Goal: Book appointment/travel/reservation

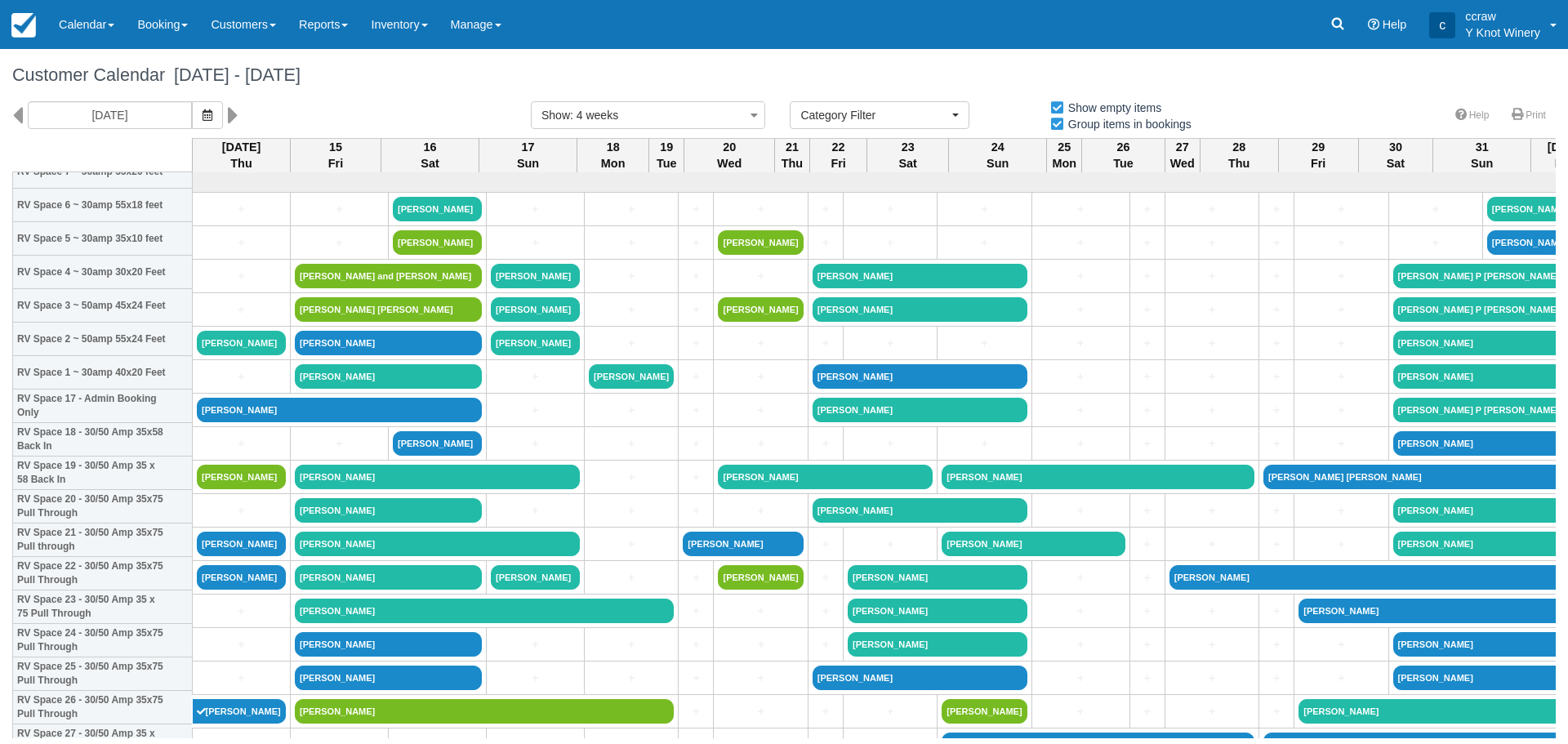
select select
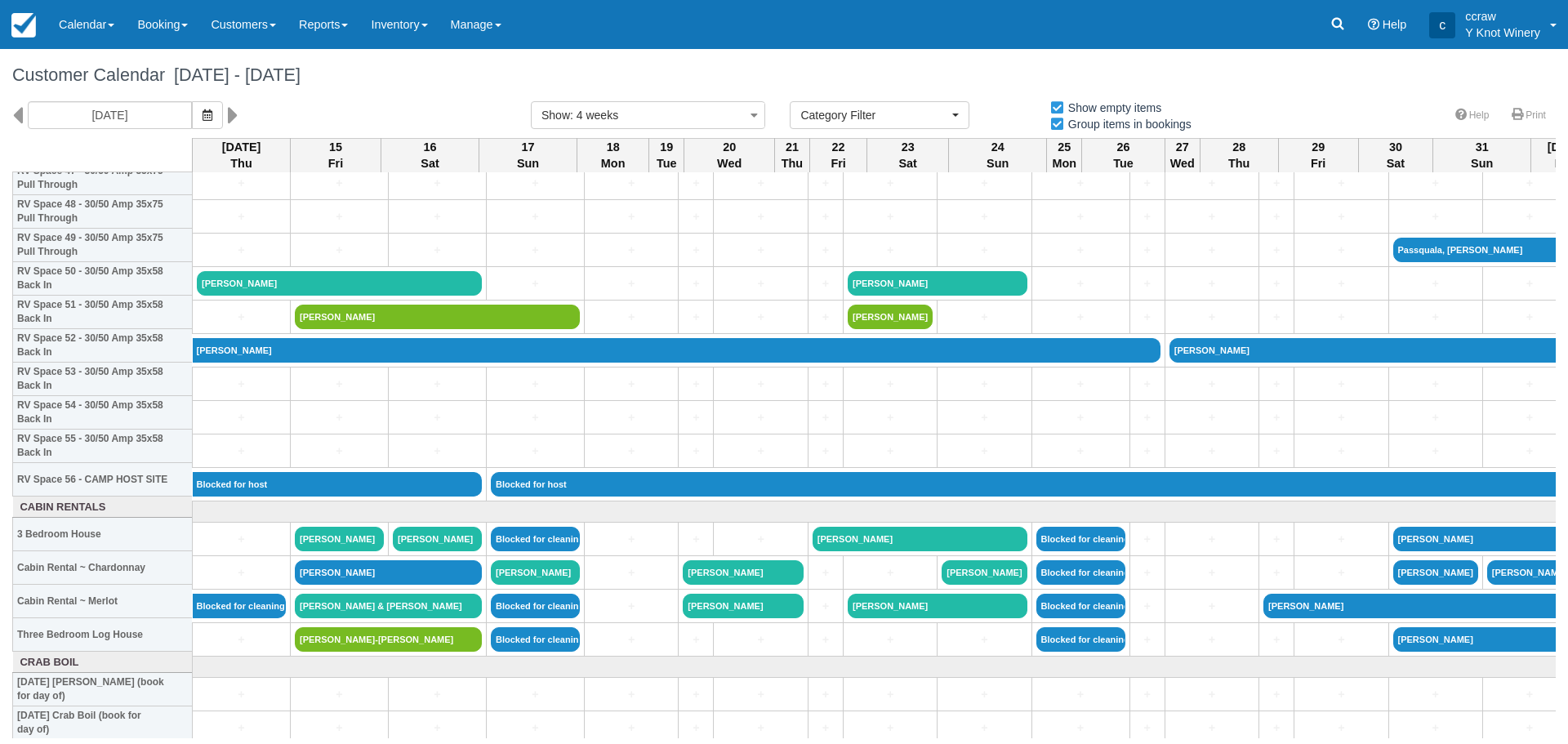
scroll to position [1715, 0]
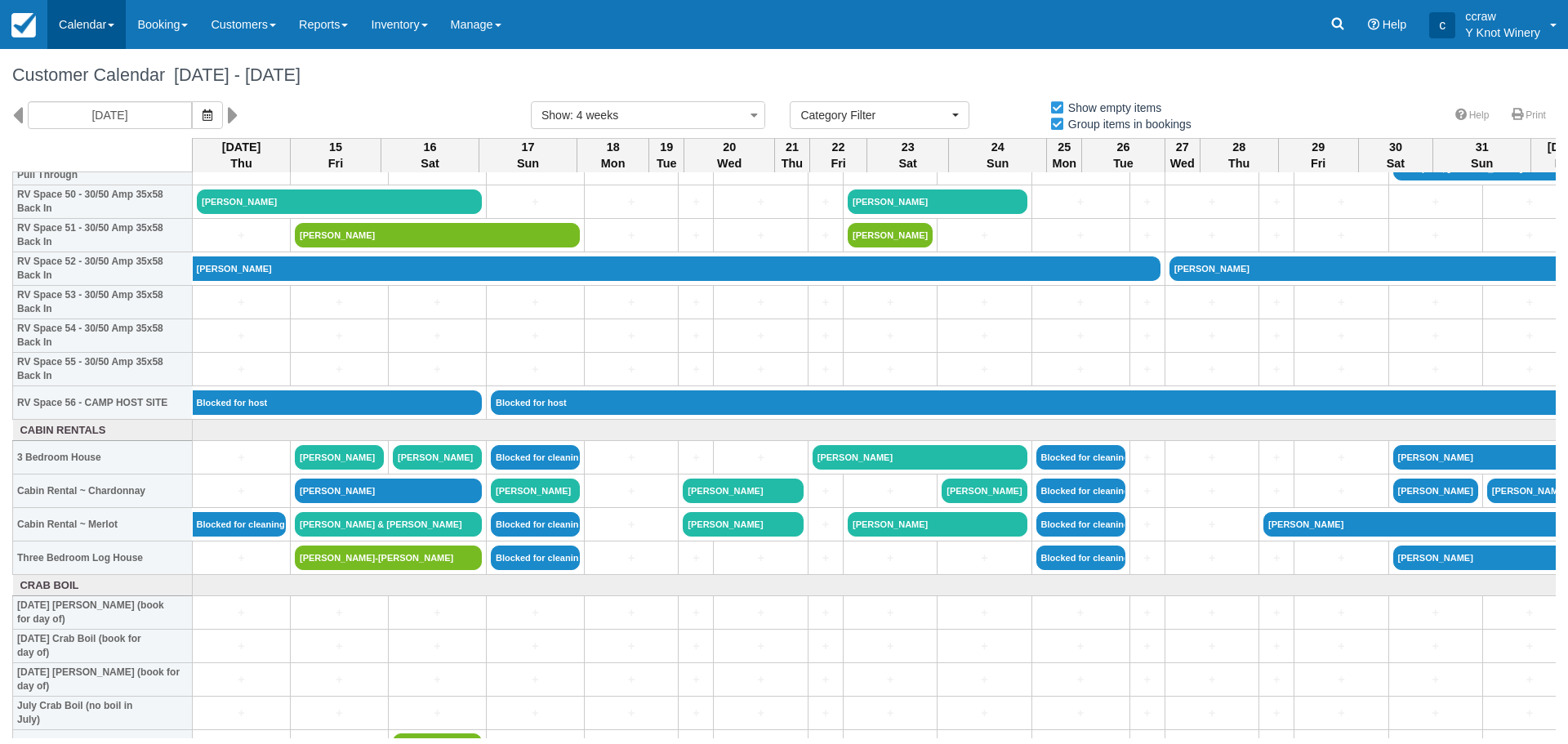
click at [74, 28] on link "Calendar" at bounding box center [86, 24] width 79 height 49
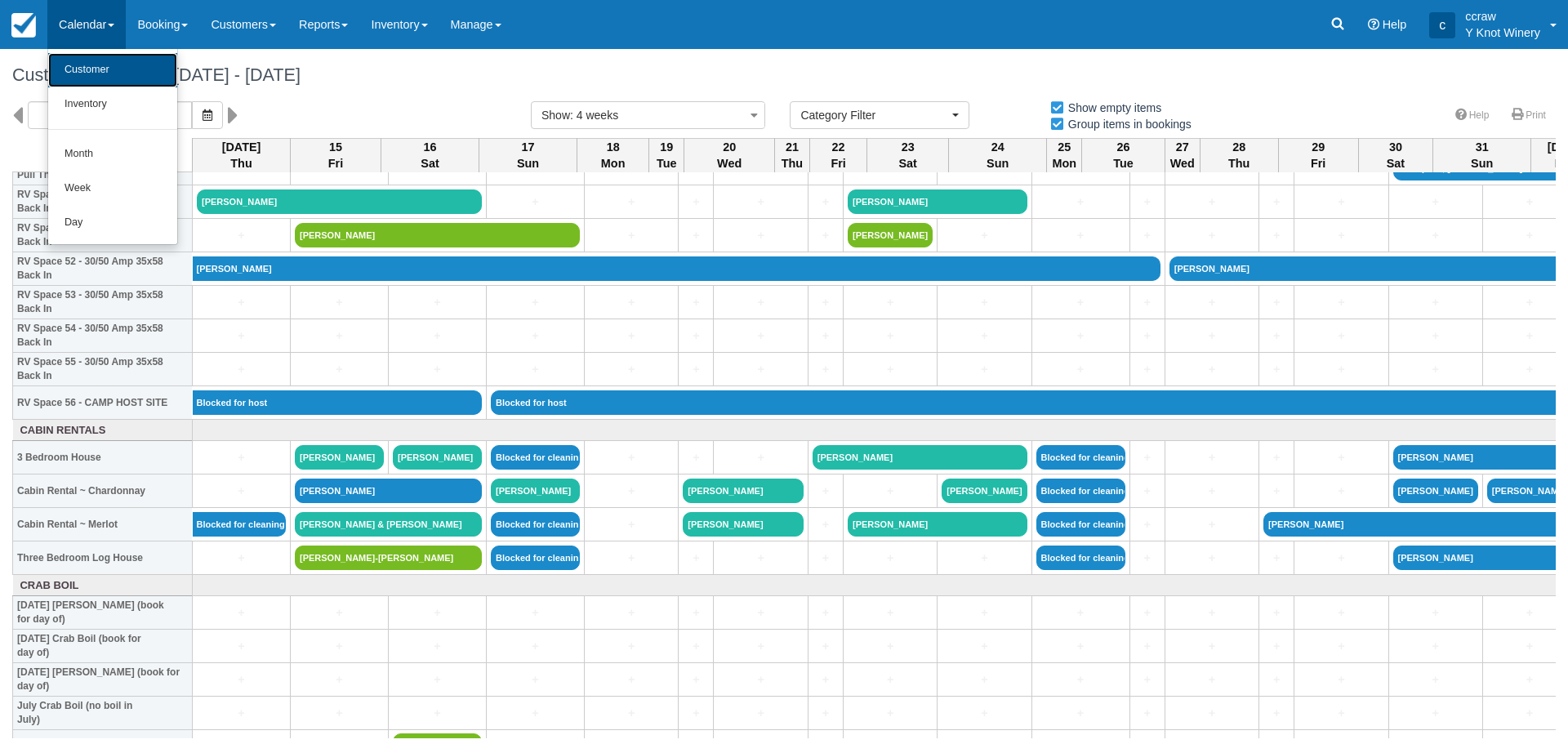
click at [89, 84] on link "Customer" at bounding box center [112, 69] width 129 height 34
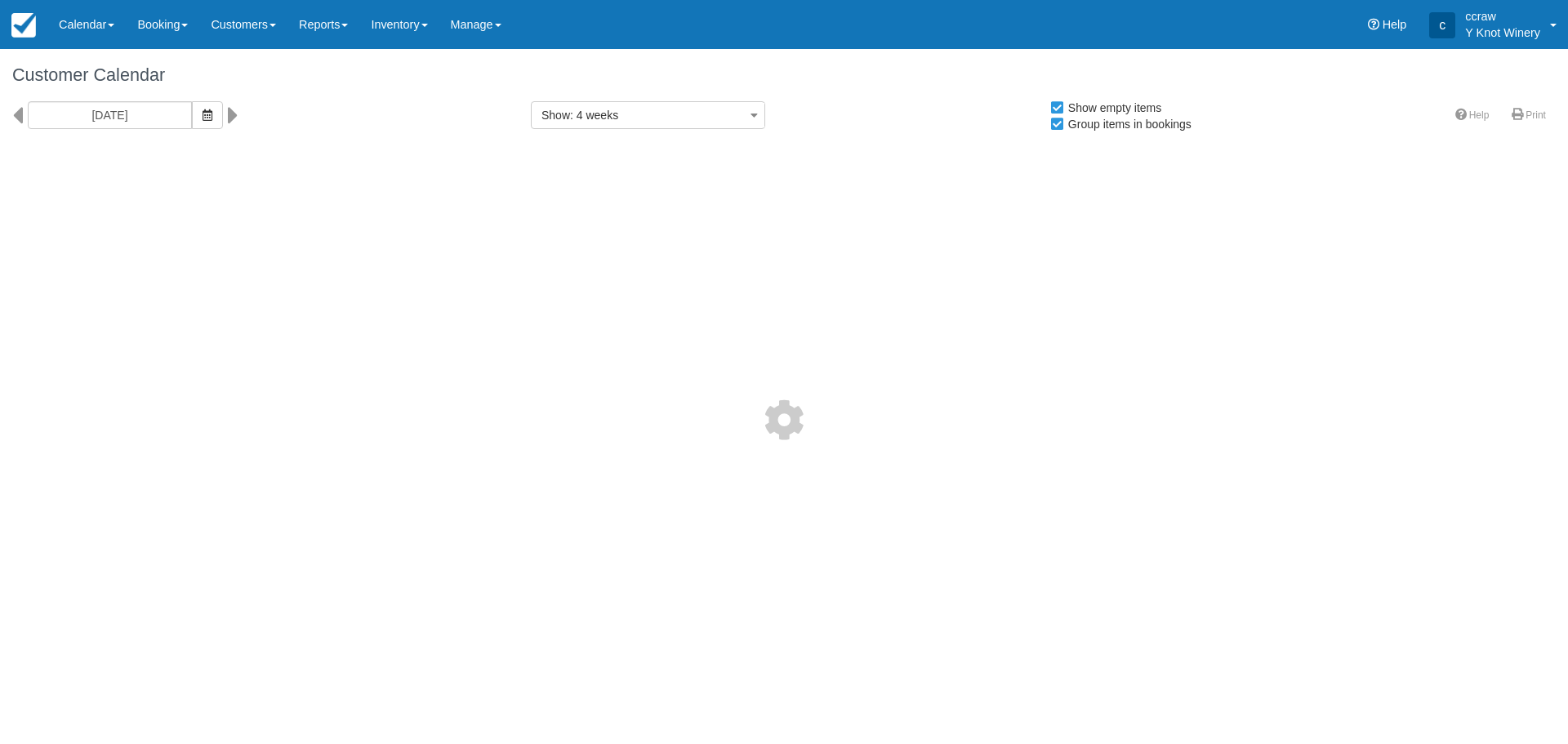
select select
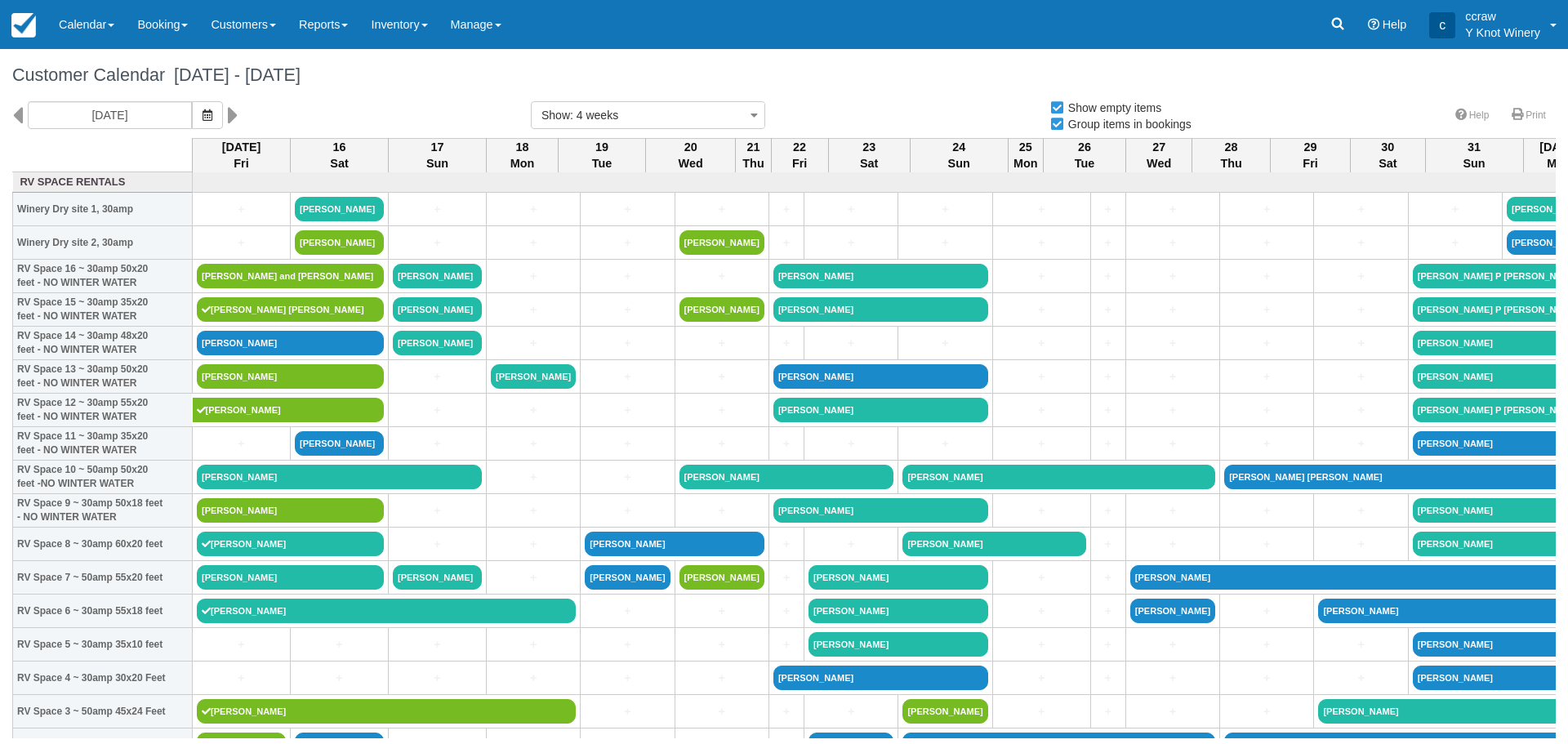
select select
click at [175, 24] on link "Booking" at bounding box center [162, 24] width 73 height 49
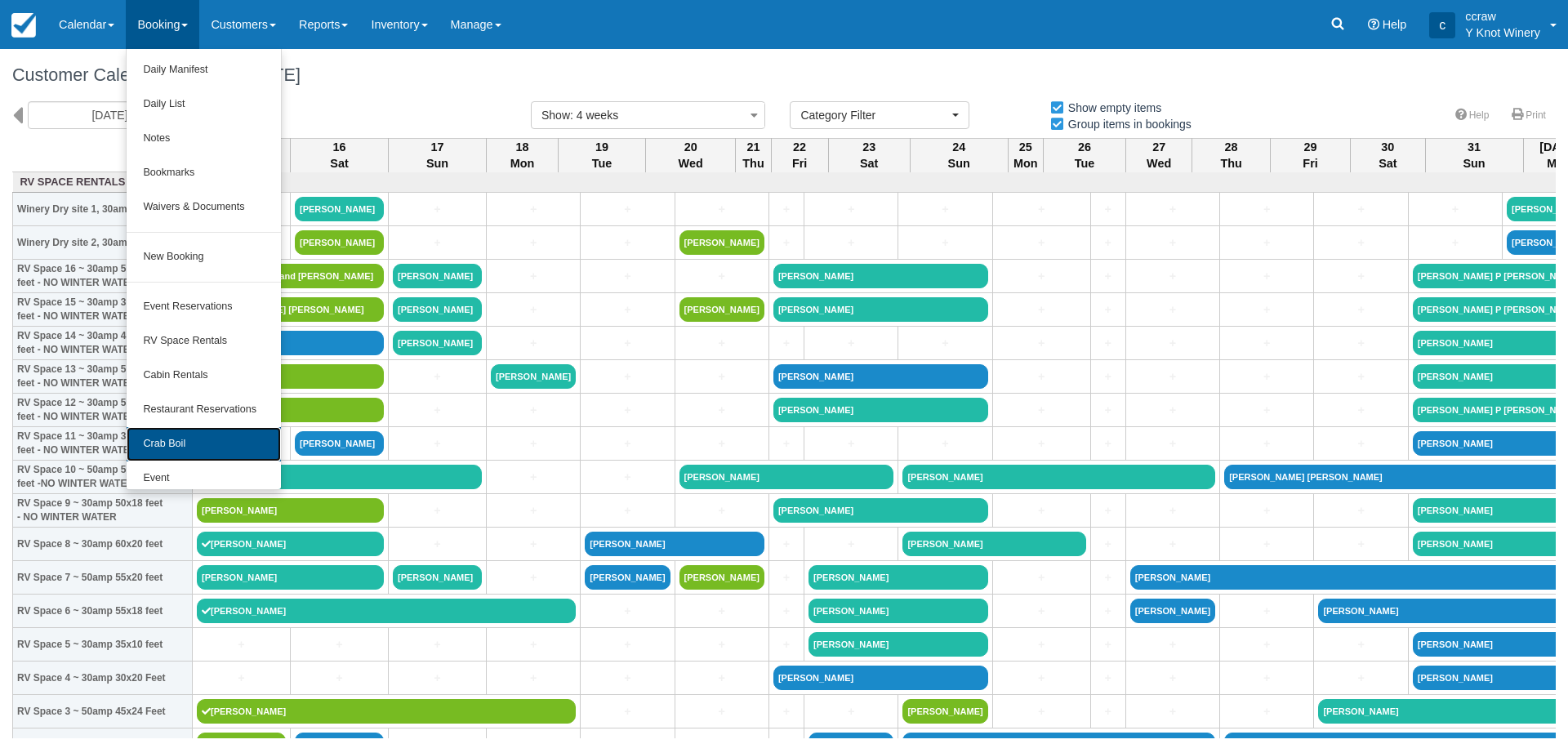
click at [143, 446] on link "Crab Boil" at bounding box center [204, 444] width 154 height 34
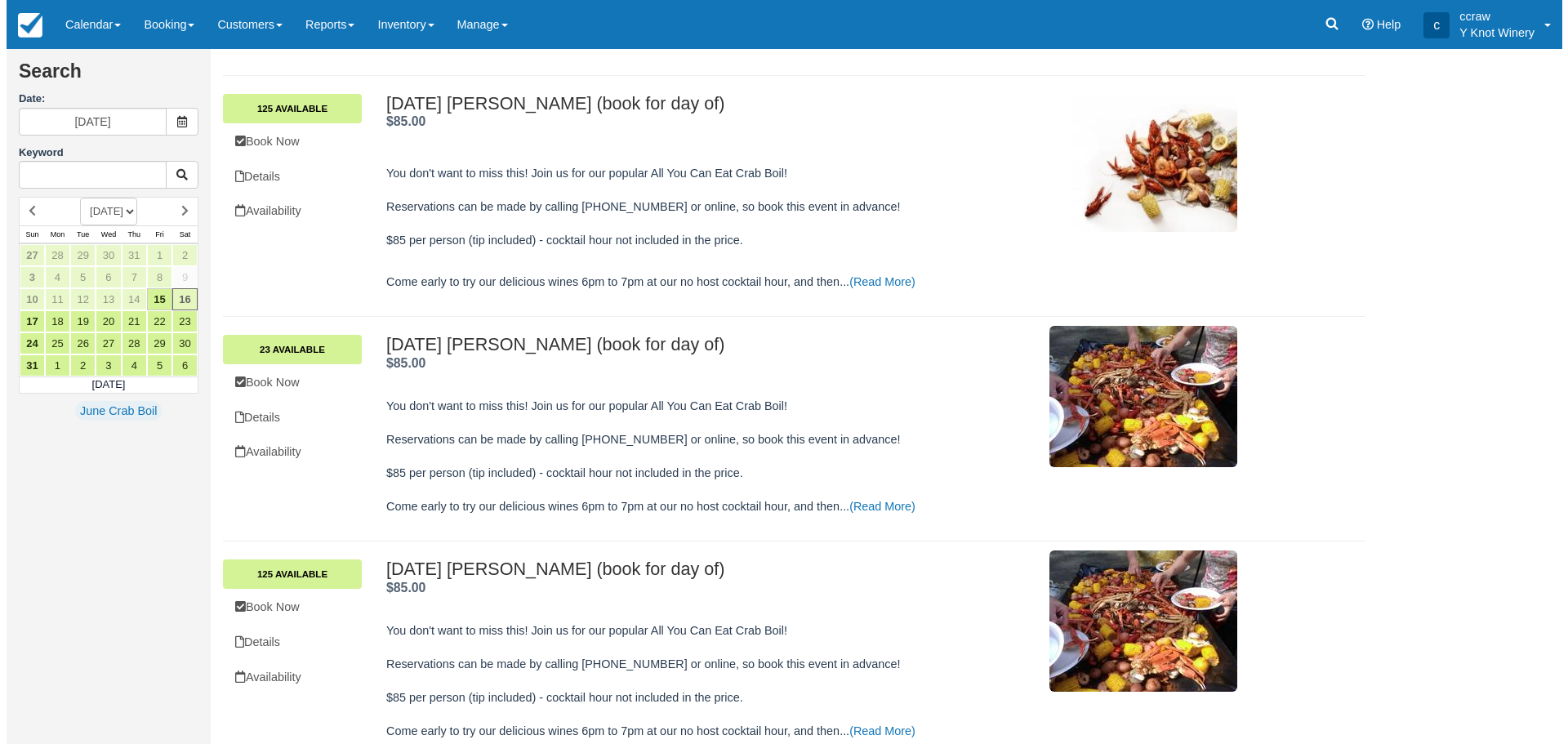
scroll to position [473, 0]
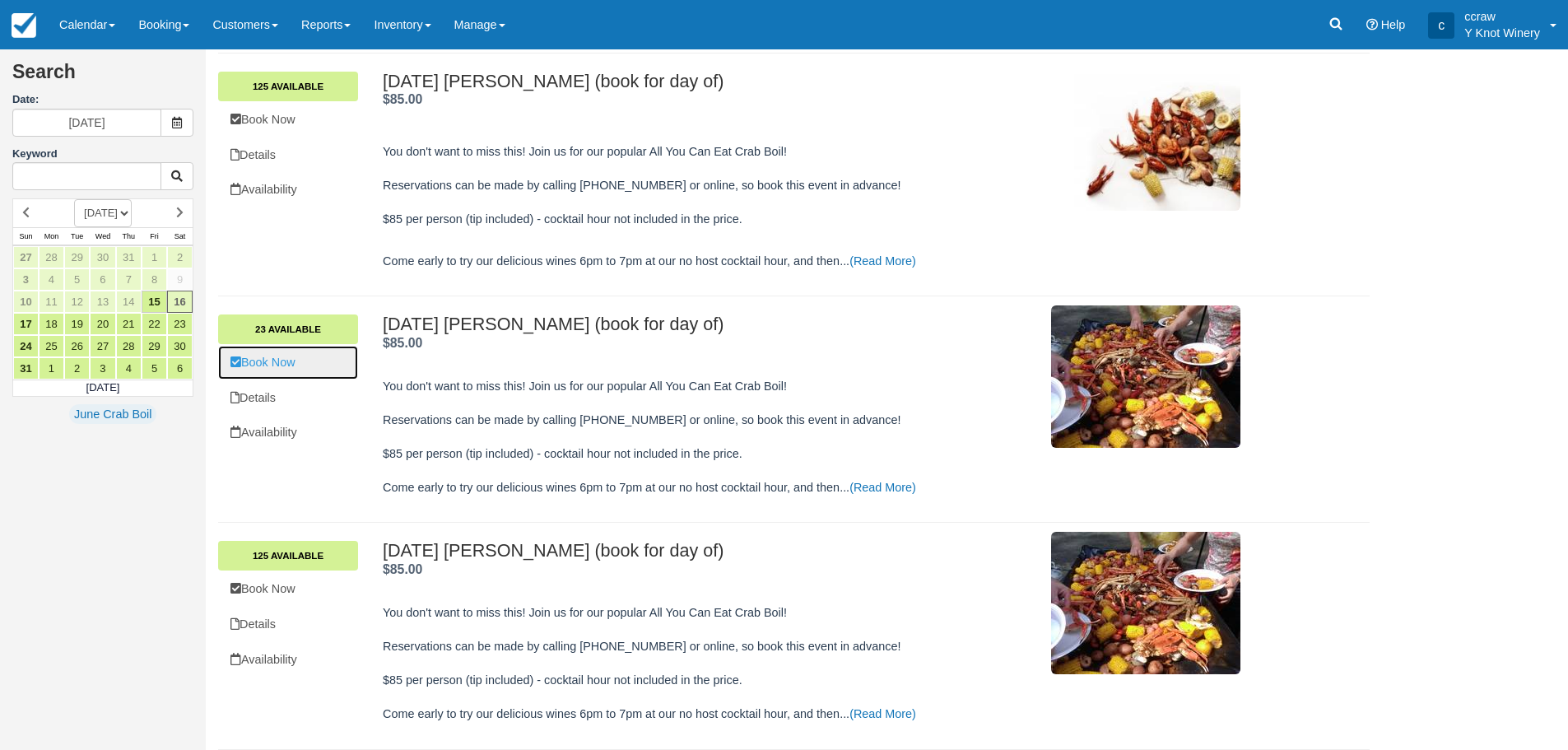
click at [284, 367] on link "Book Now" at bounding box center [289, 362] width 140 height 34
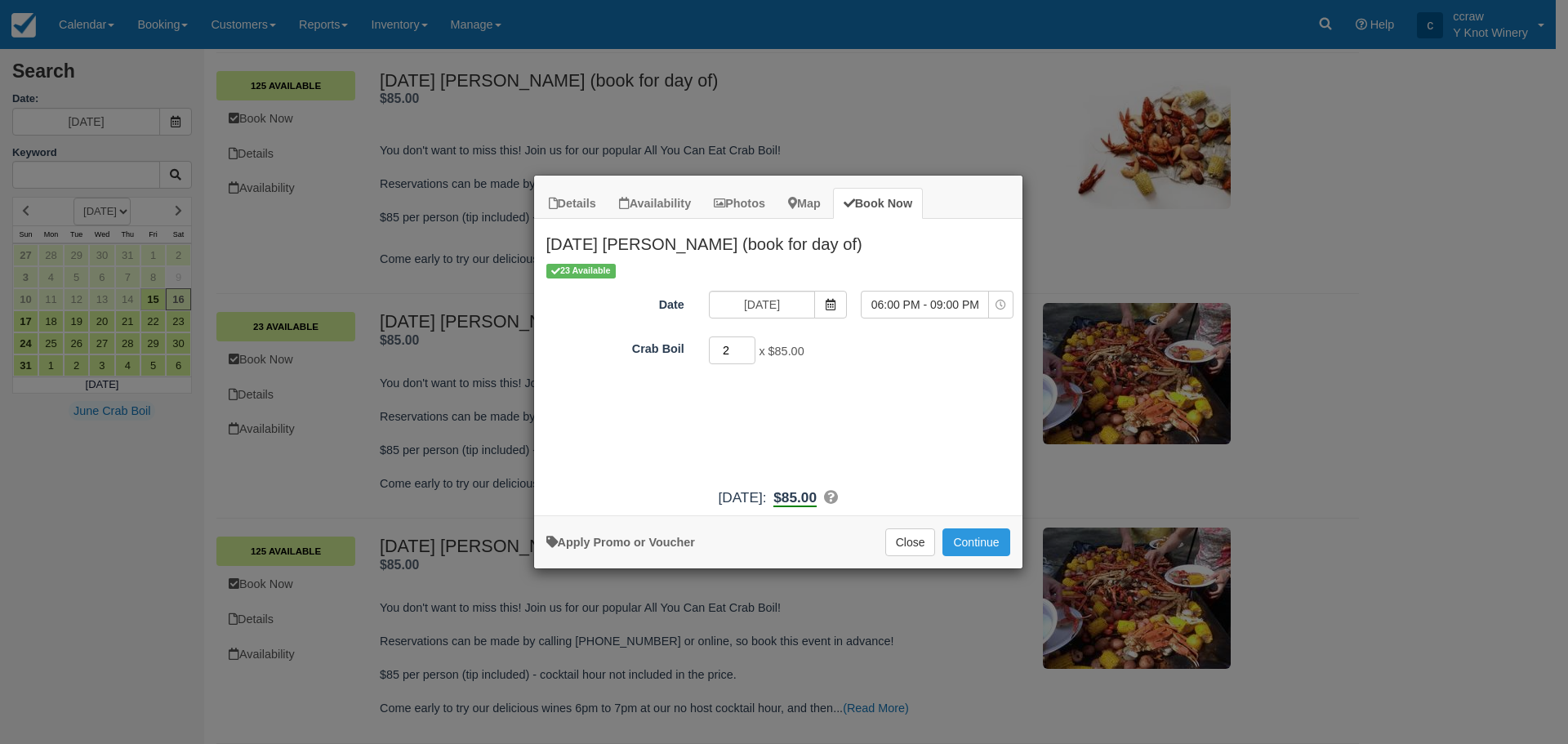
click at [749, 348] on input "2" at bounding box center [732, 350] width 47 height 28
type input "3"
click at [749, 348] on input "3" at bounding box center [732, 350] width 47 height 28
click at [981, 545] on button "Continue" at bounding box center [976, 542] width 67 height 28
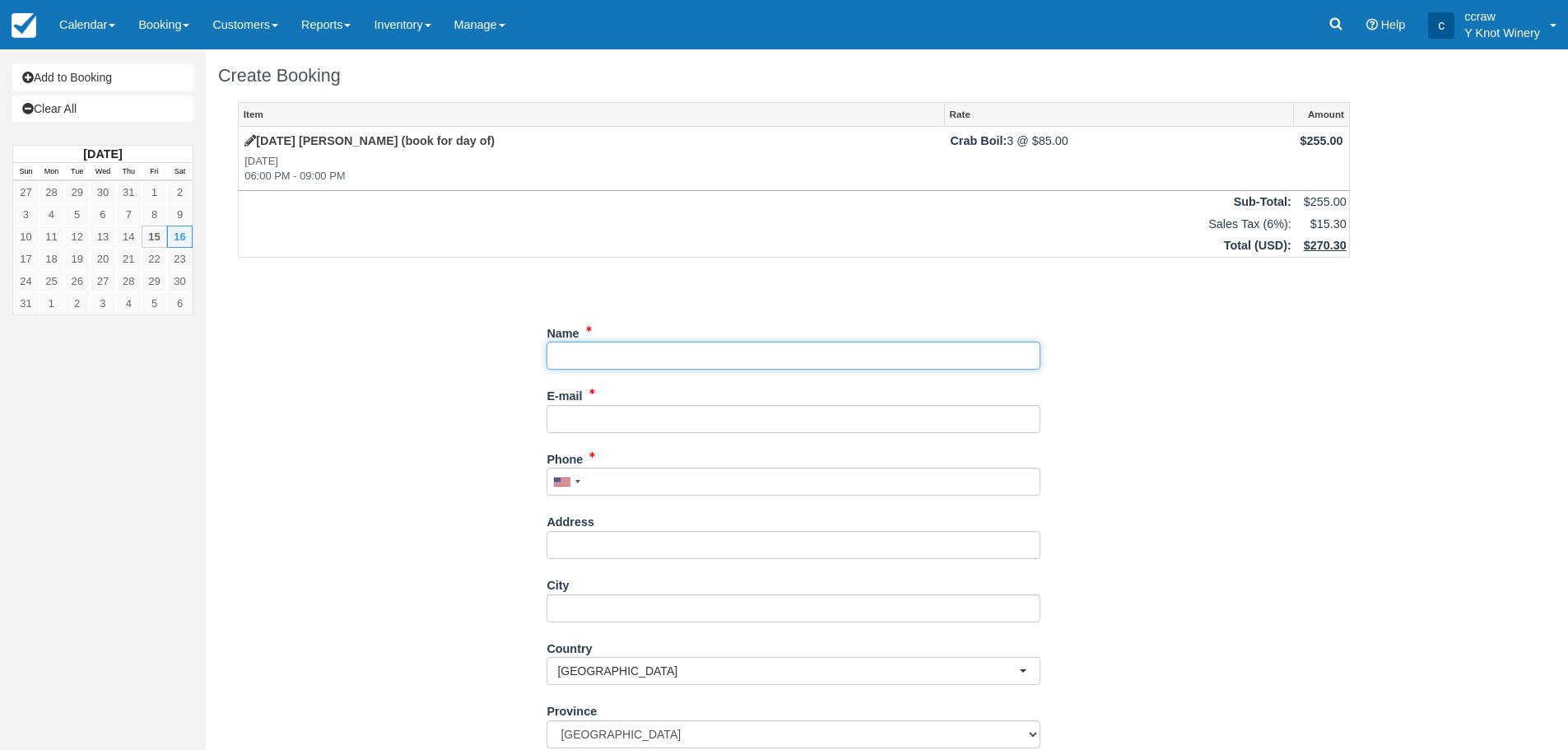
click at [696, 358] on input "Name" at bounding box center [793, 356] width 494 height 28
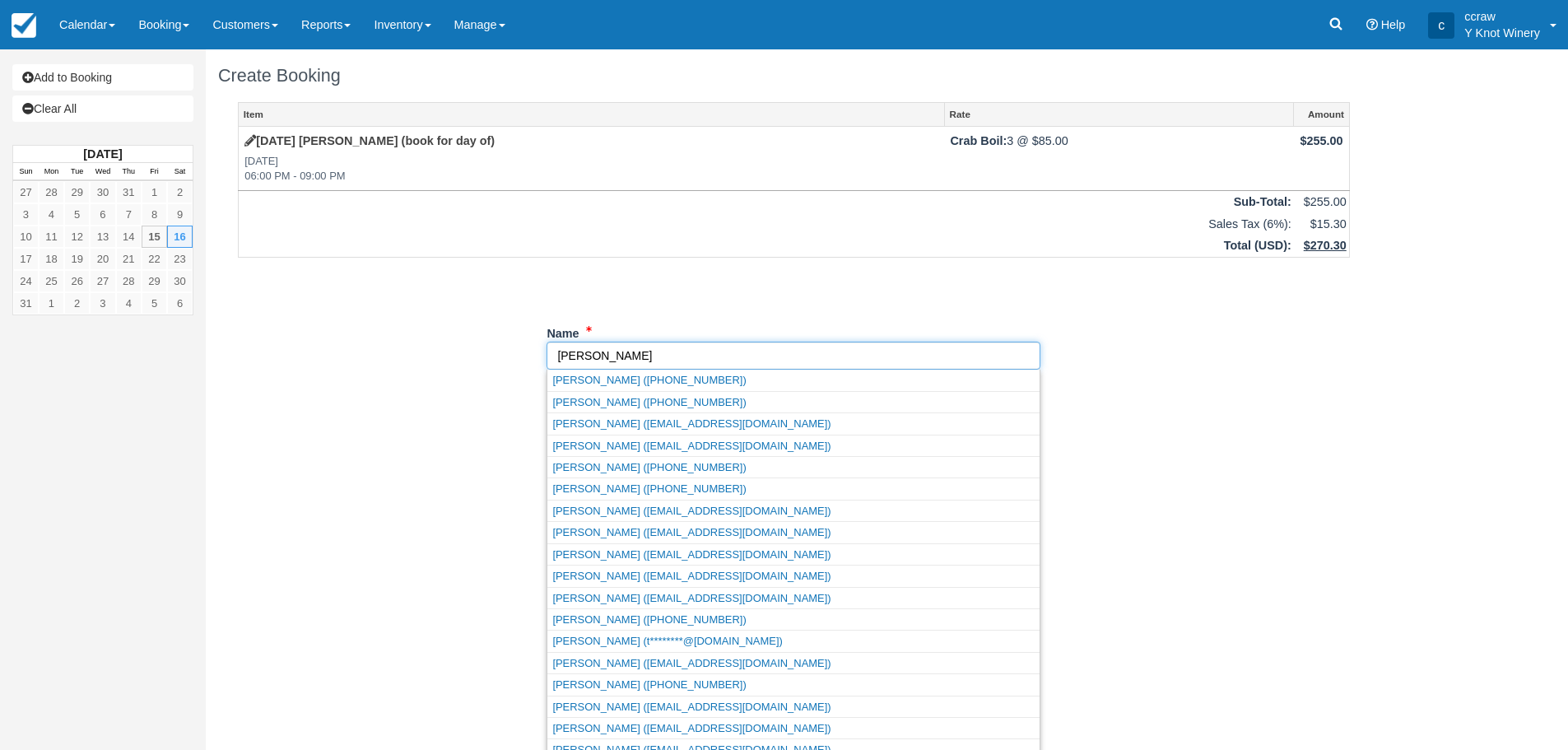
type input "Teresa McCallum"
type input "conniecrawshaw562@gmail.com"
type input "2083662313"
type input "11204 N Bar 21 Drive"
type input "Glenns Ferry"
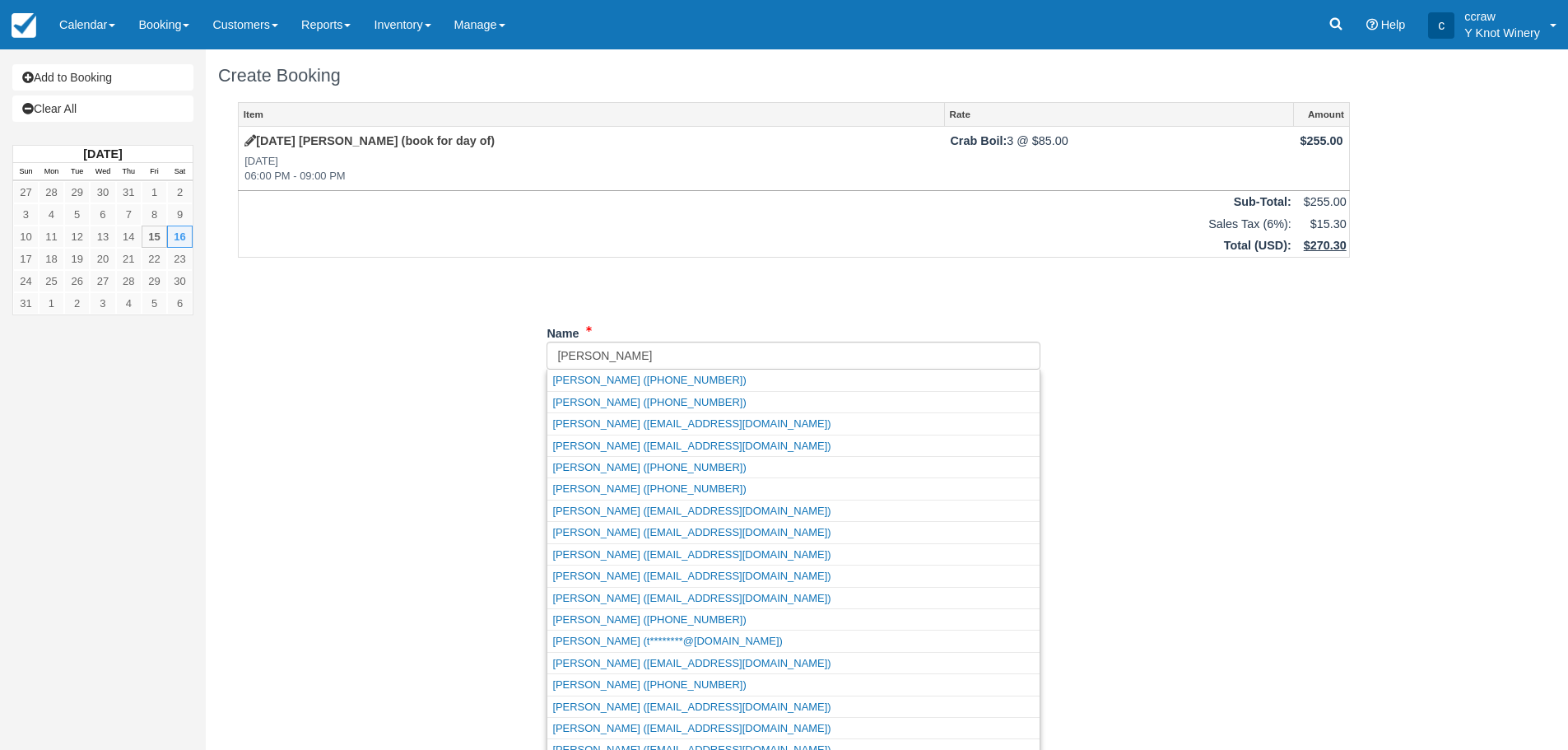
select select "US"
type input "83623"
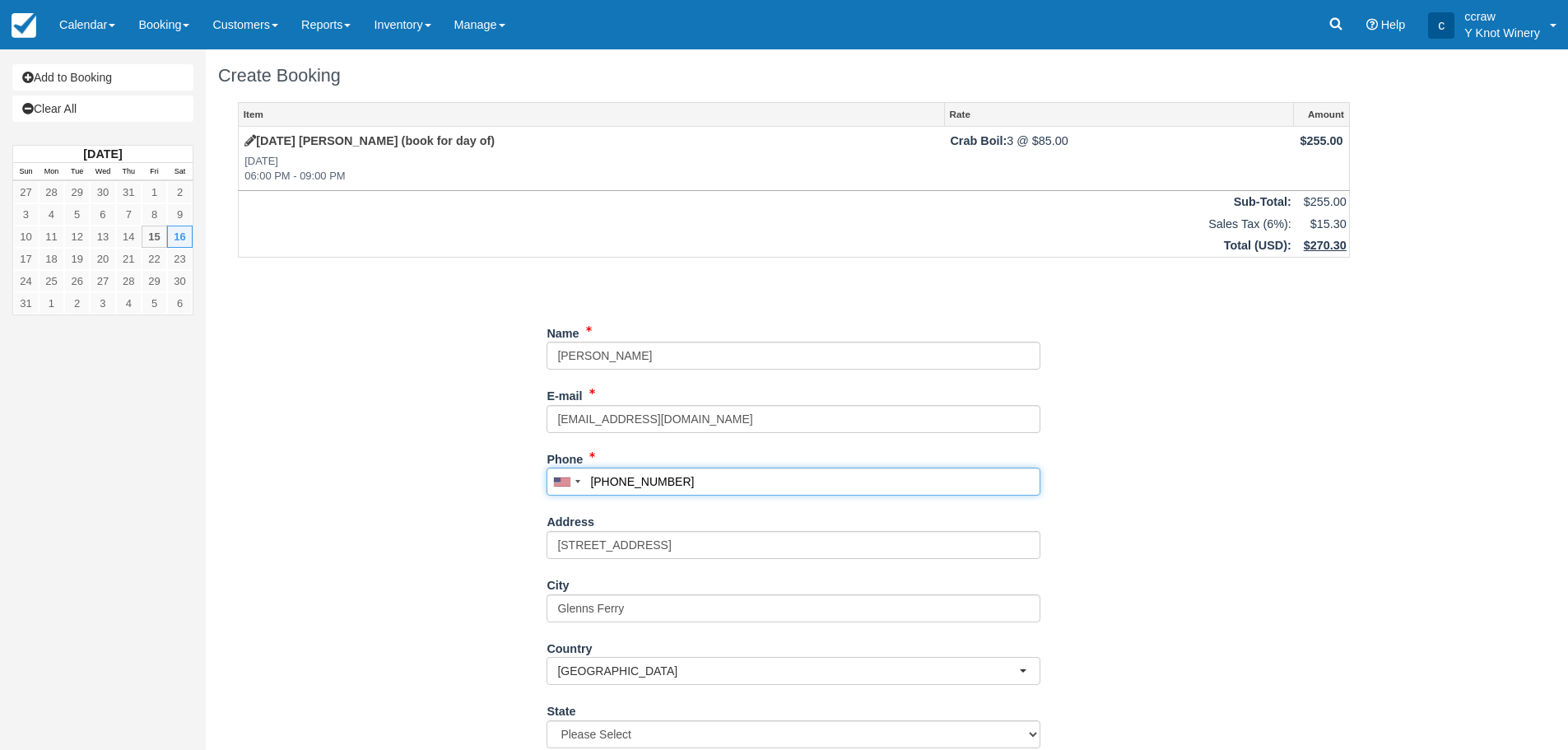
type input "2083662313"
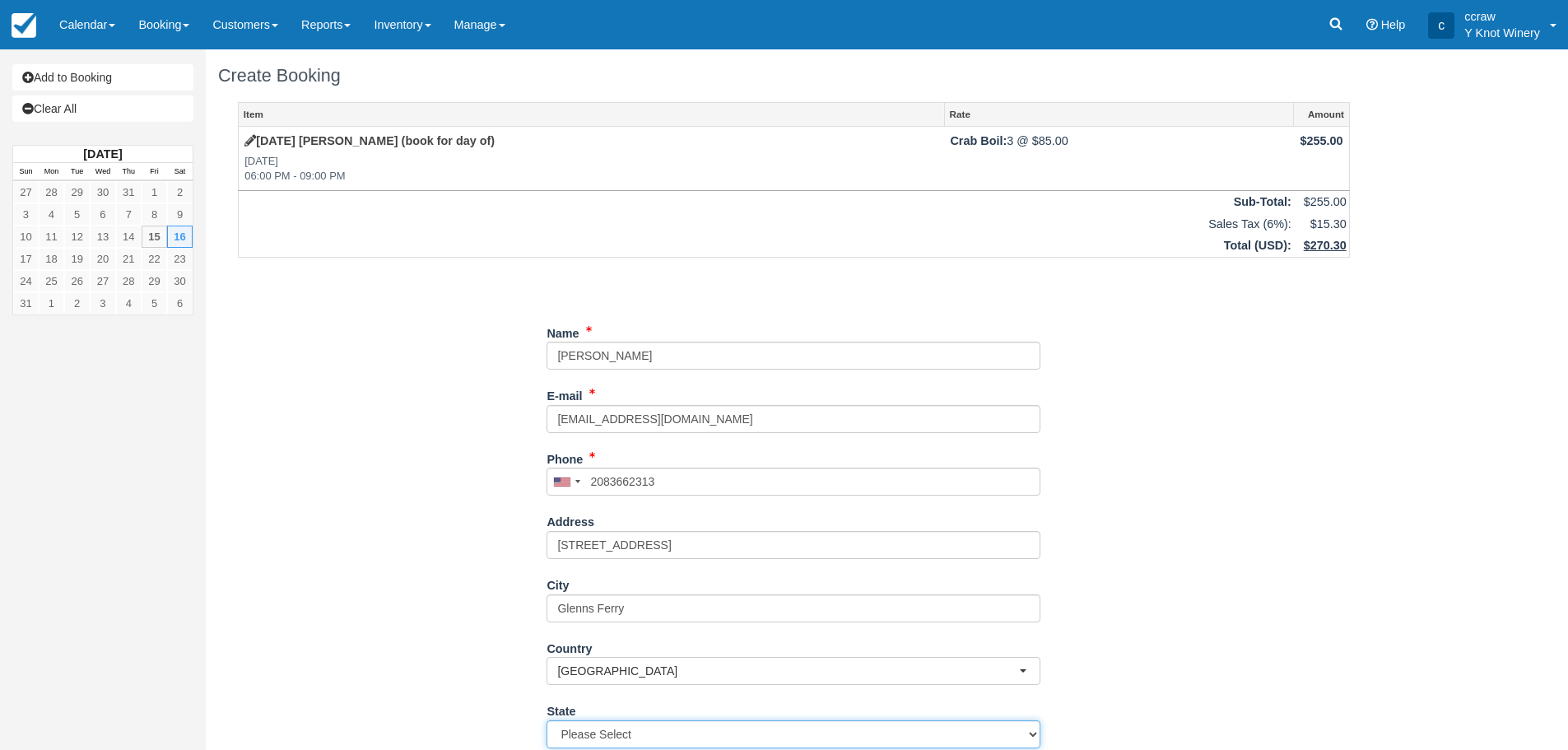
select select "ID"
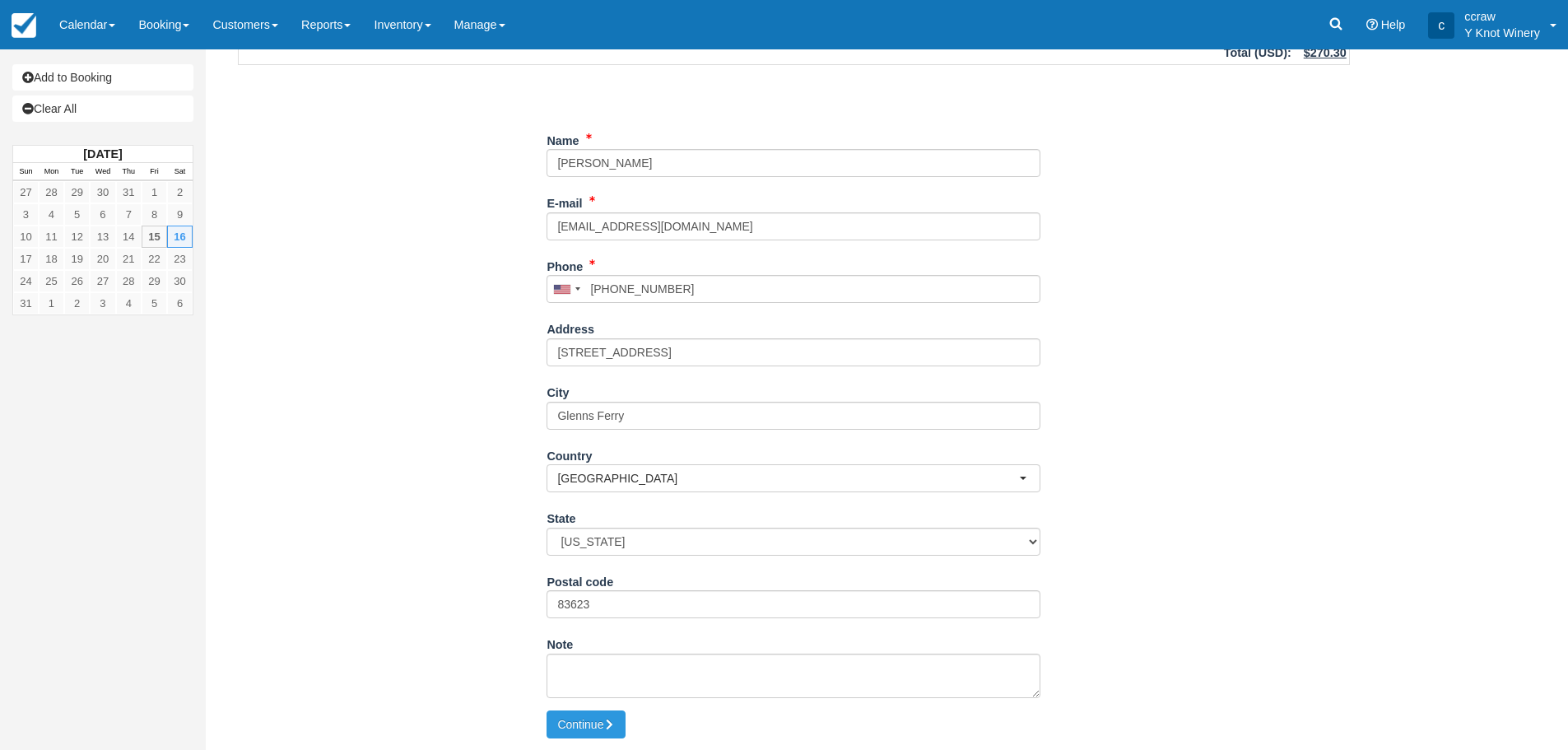
scroll to position [193, 0]
click at [575, 729] on button "Continue" at bounding box center [586, 724] width 79 height 28
type input "+12083662313"
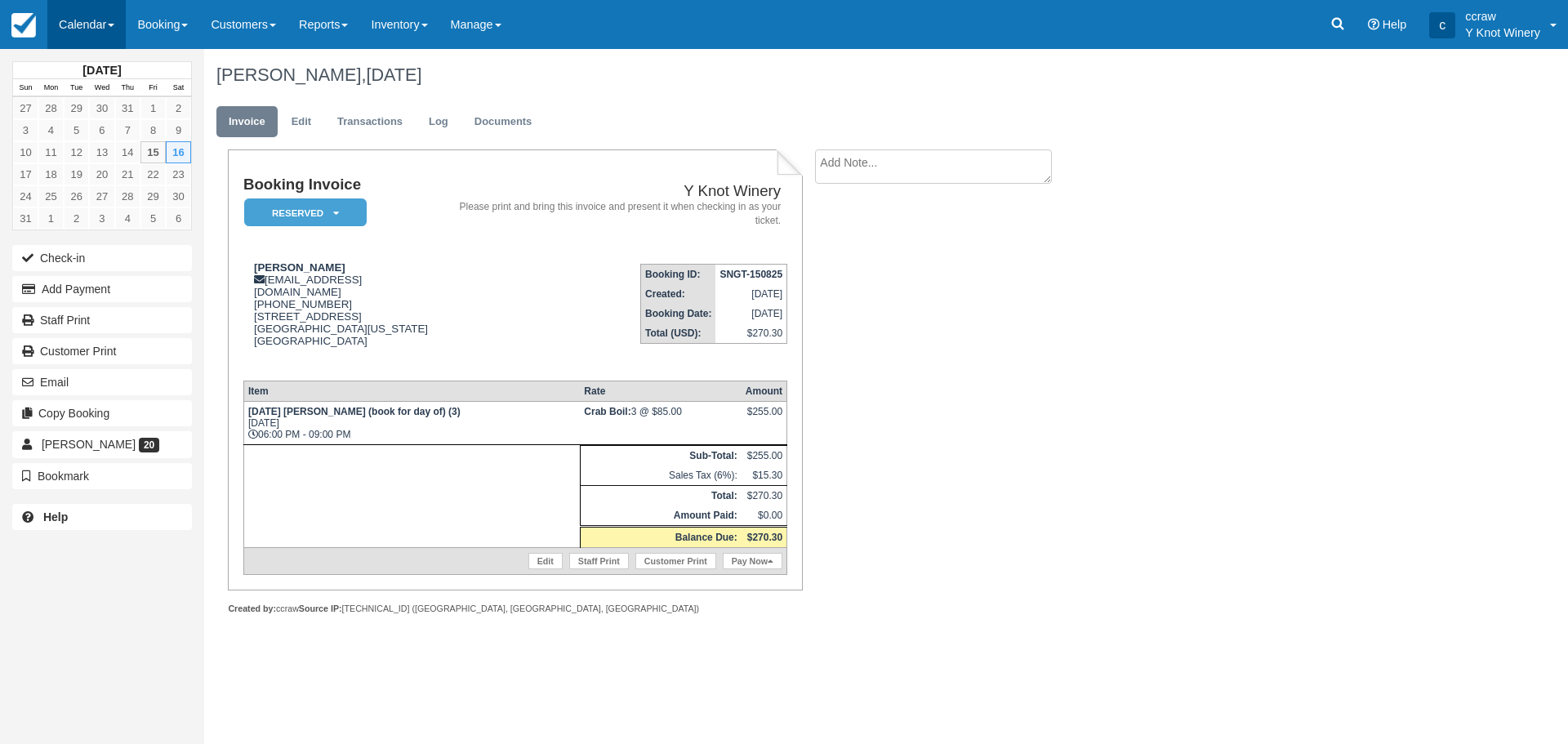
click at [83, 25] on link "Calendar" at bounding box center [86, 24] width 79 height 49
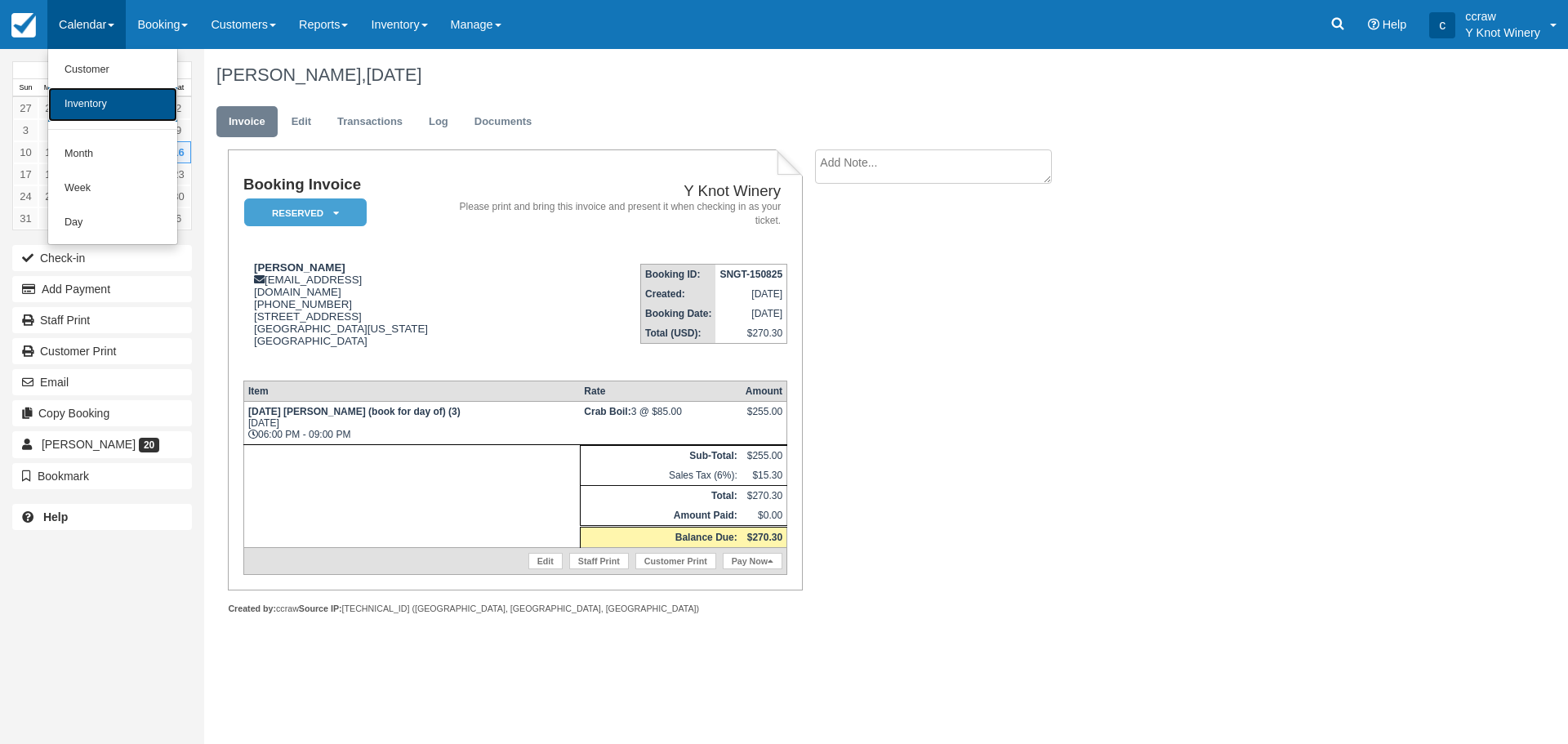
click at [93, 109] on link "Inventory" at bounding box center [112, 104] width 129 height 34
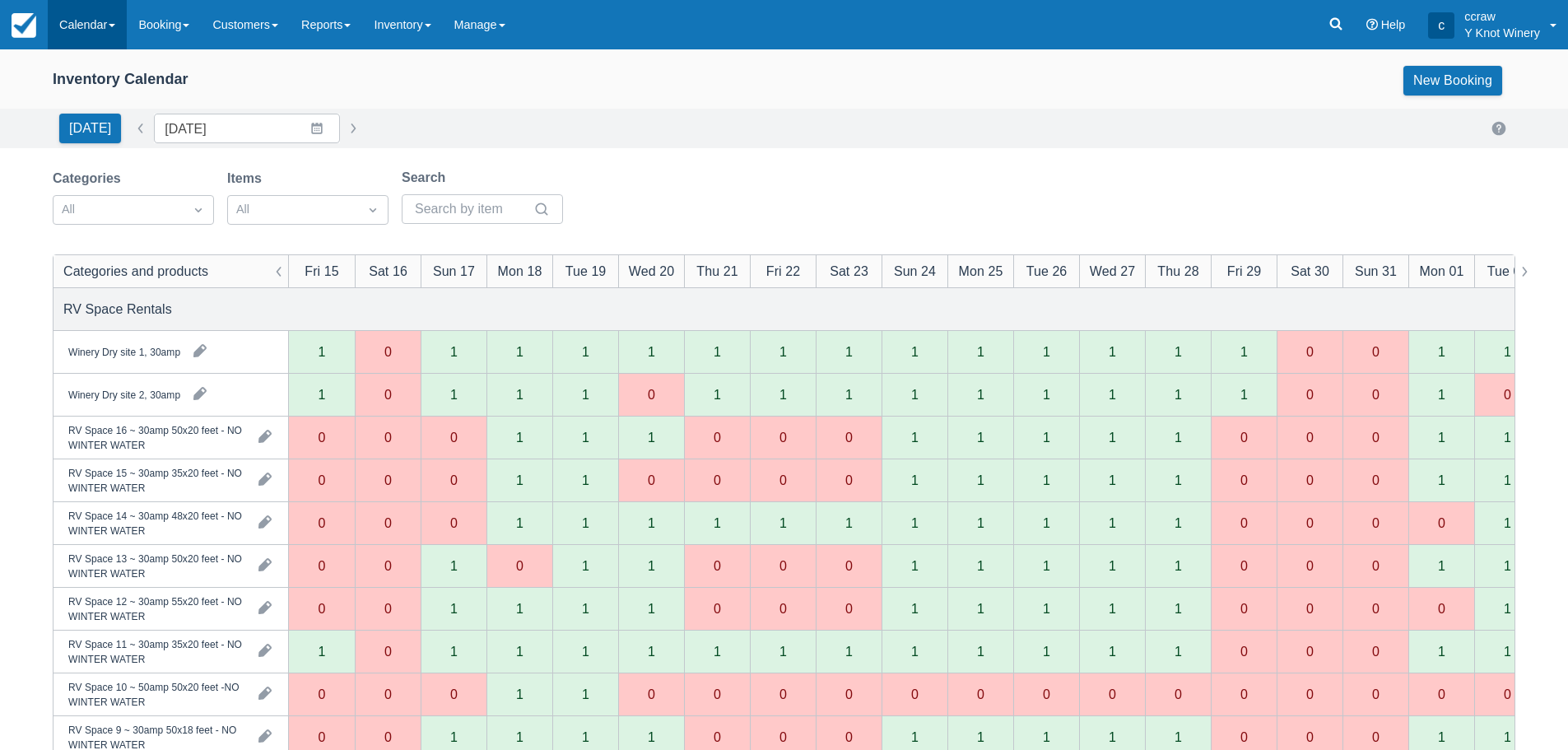
click at [80, 36] on link "Calendar" at bounding box center [87, 24] width 79 height 50
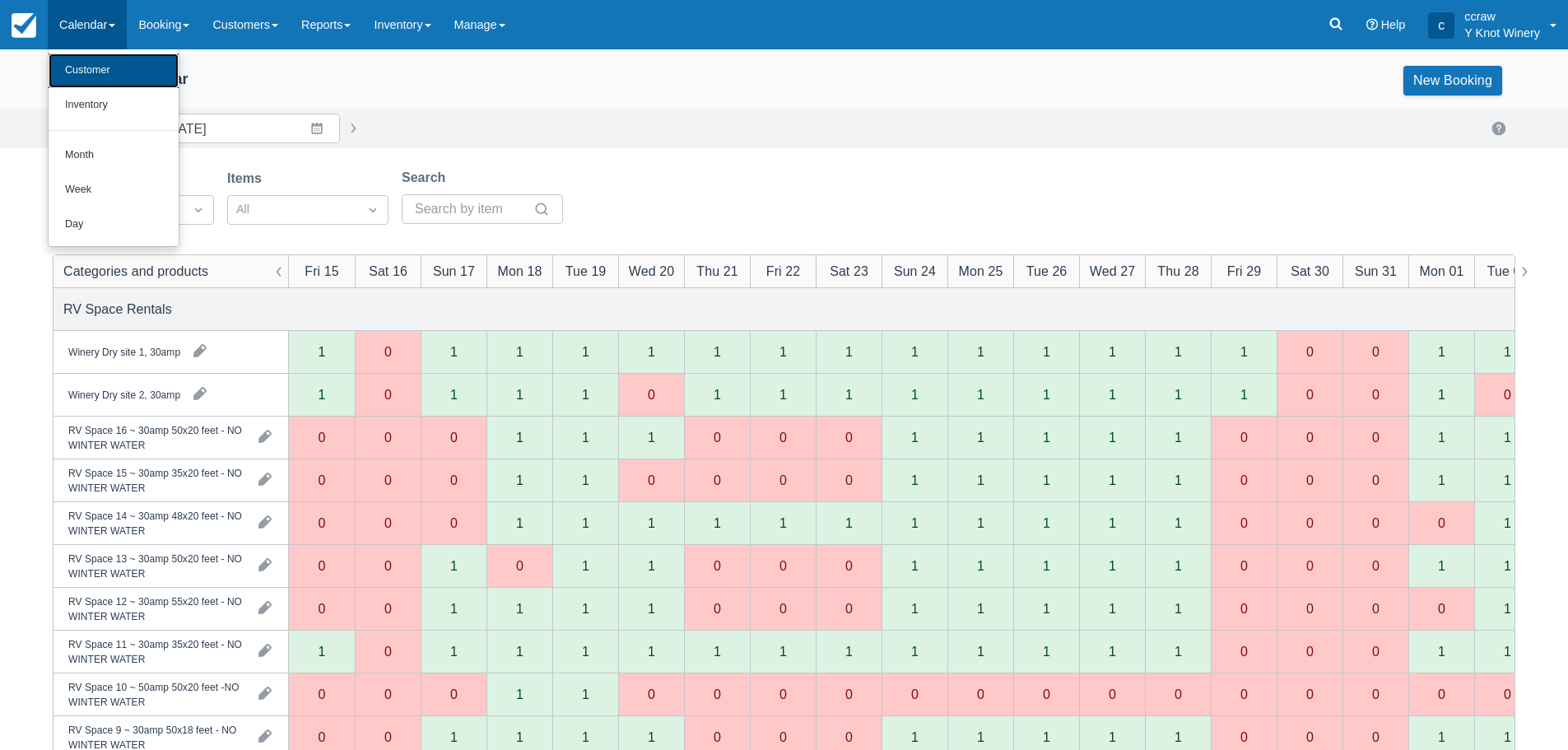
click at [85, 65] on link "Customer" at bounding box center [113, 70] width 130 height 35
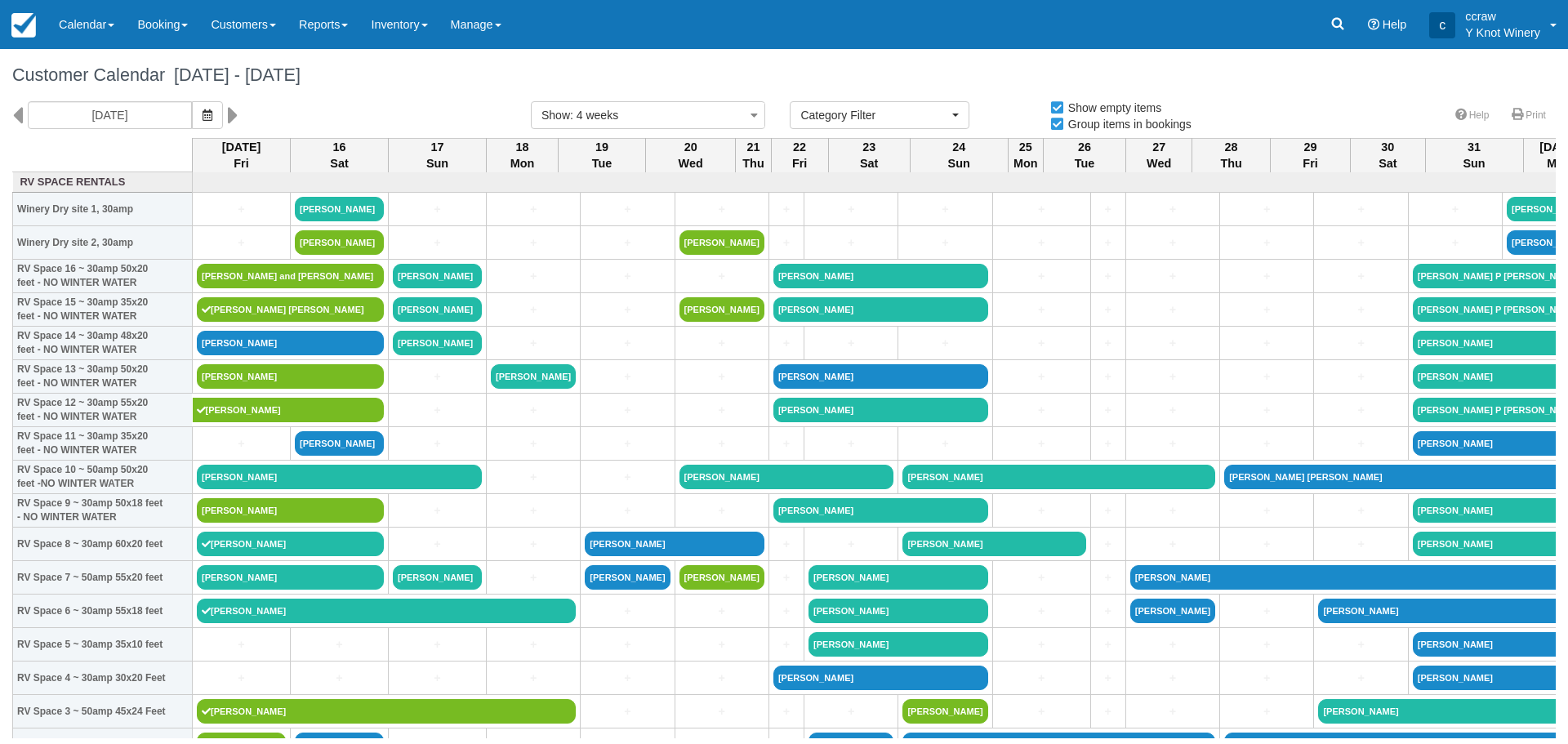
select select
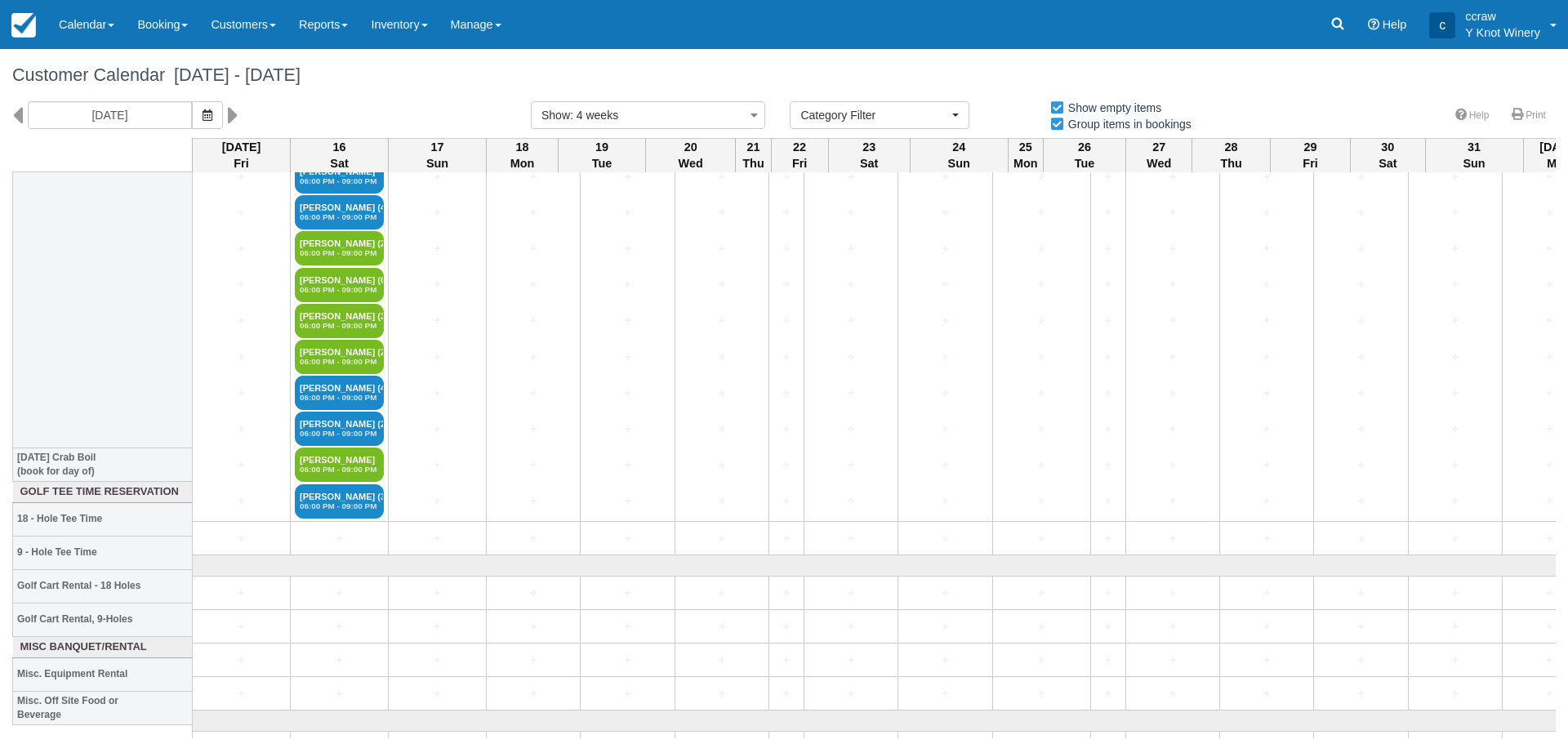
scroll to position [3372, 0]
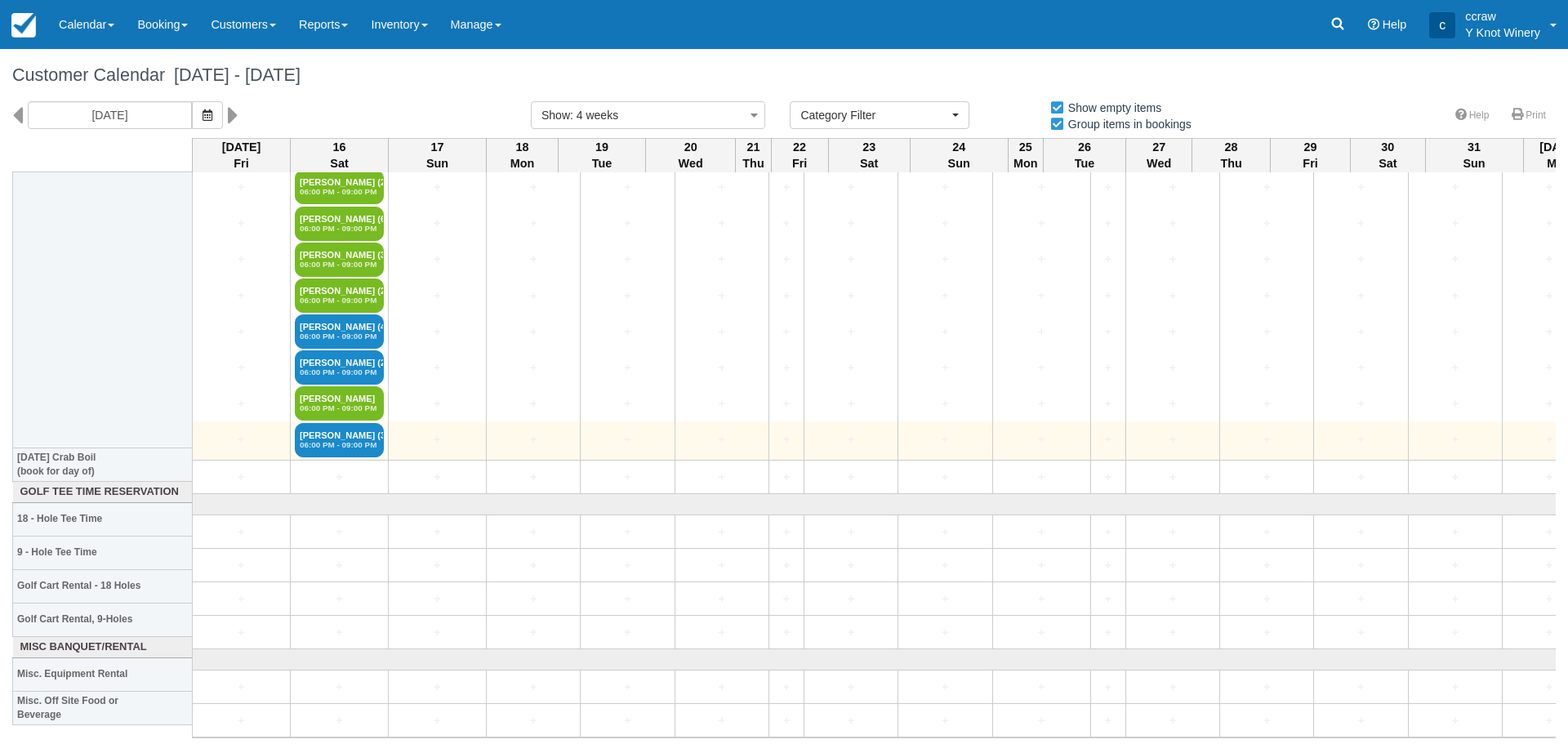
click at [328, 445] on td "Teresa McCallum (3) 06:00 PM - 09:00 PM" at bounding box center [340, 440] width 98 height 38
click at [337, 440] on em "06:00 PM - 09:00 PM" at bounding box center [338, 445] width 79 height 10
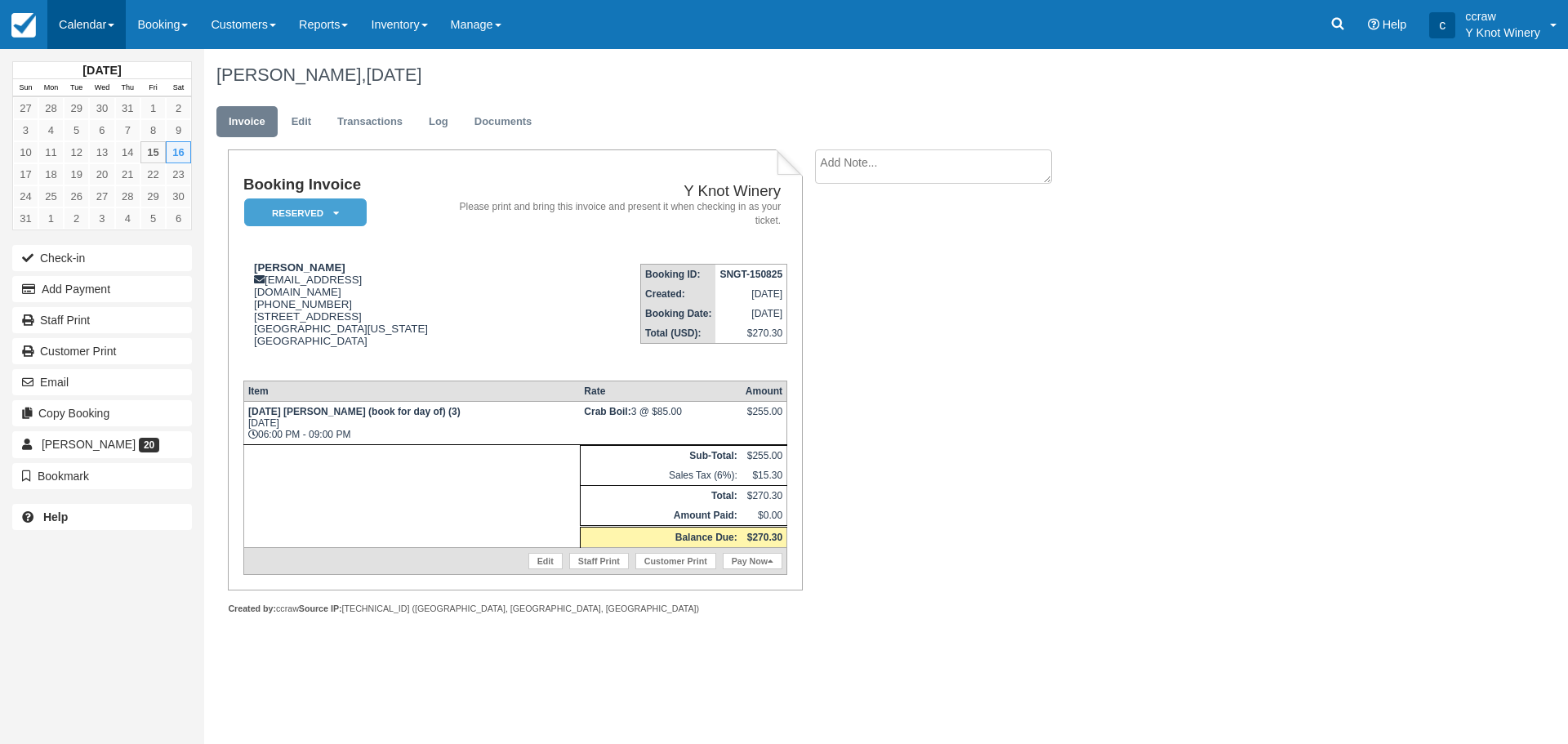
click at [78, 28] on link "Calendar" at bounding box center [86, 24] width 79 height 49
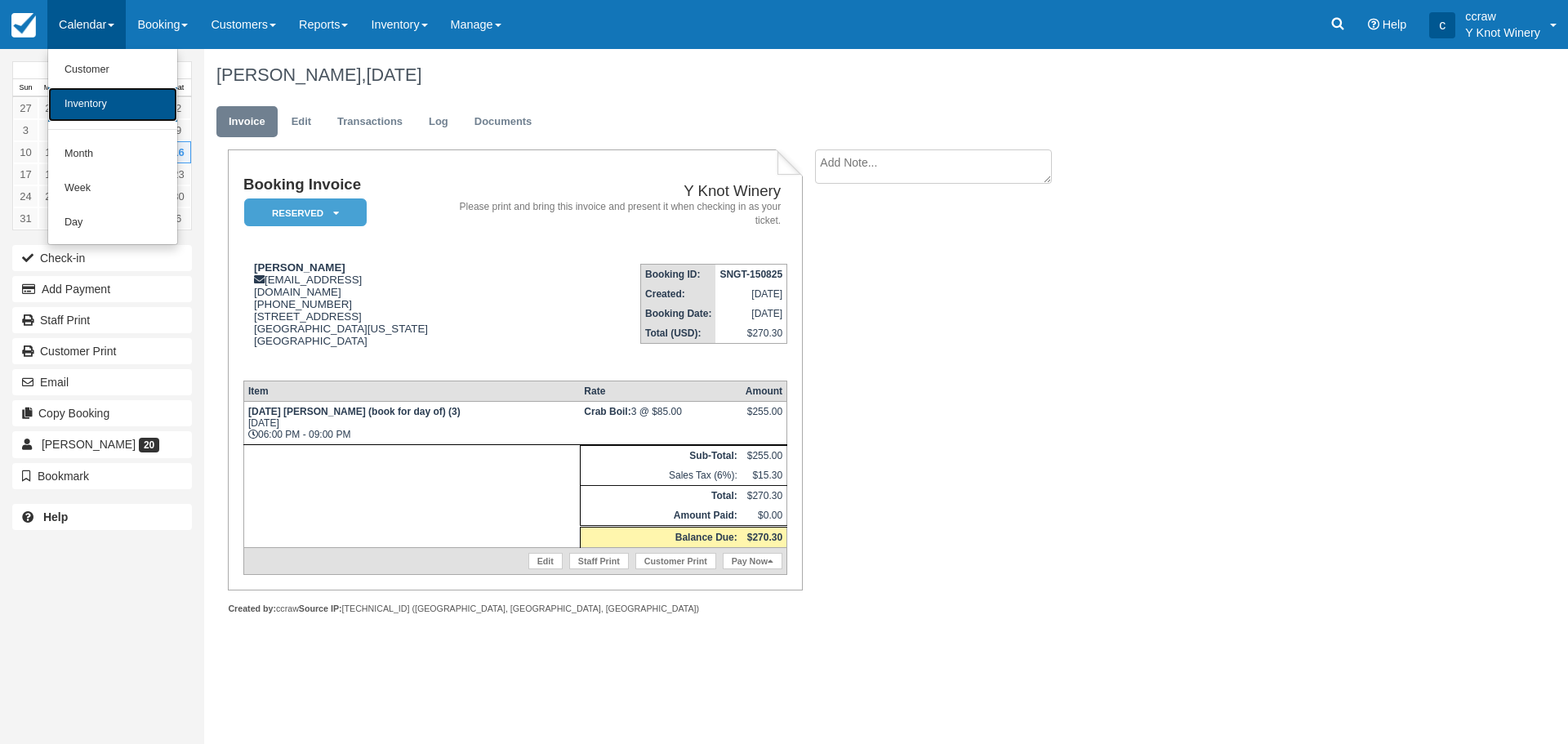
click at [75, 100] on link "Inventory" at bounding box center [112, 104] width 129 height 34
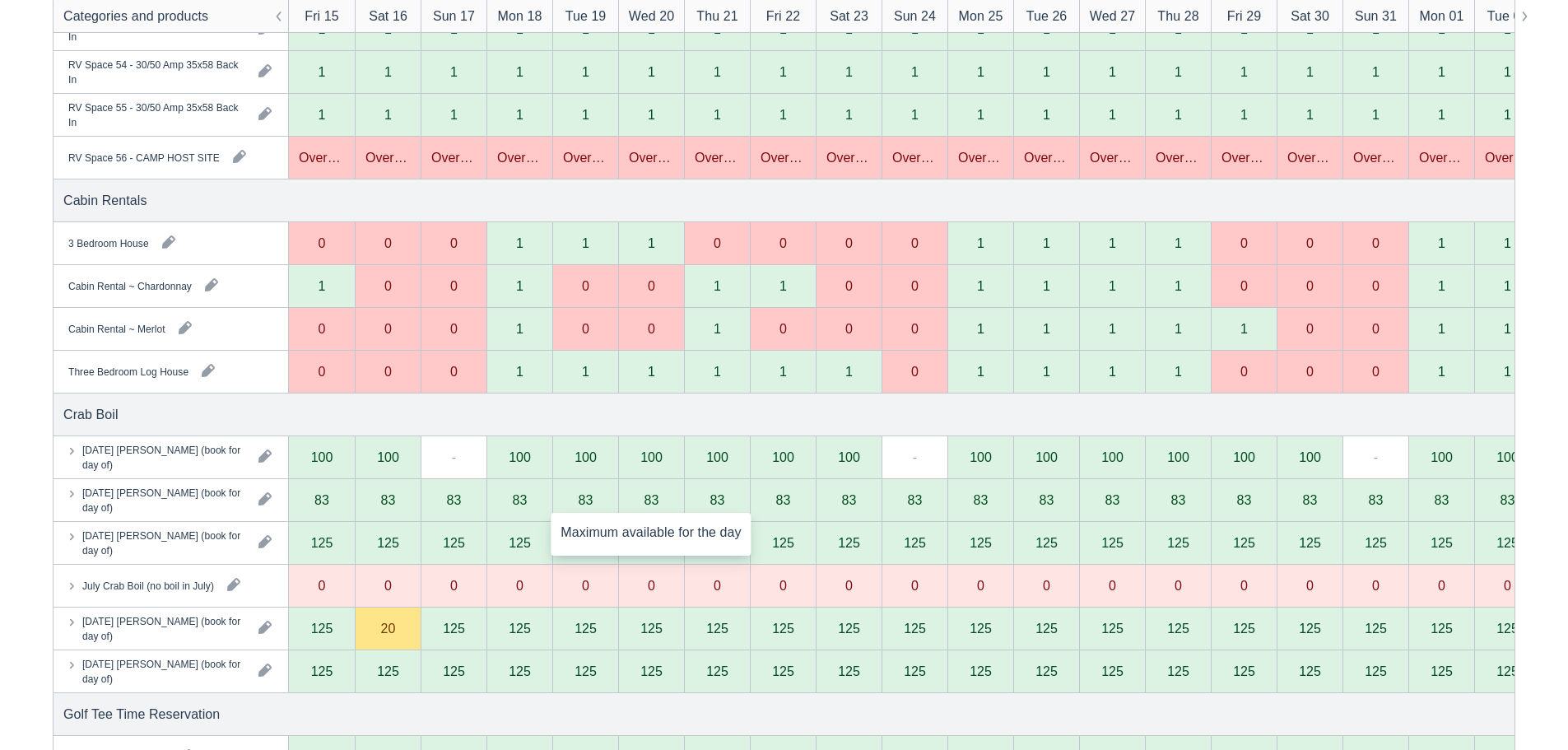
scroll to position [2717, 0]
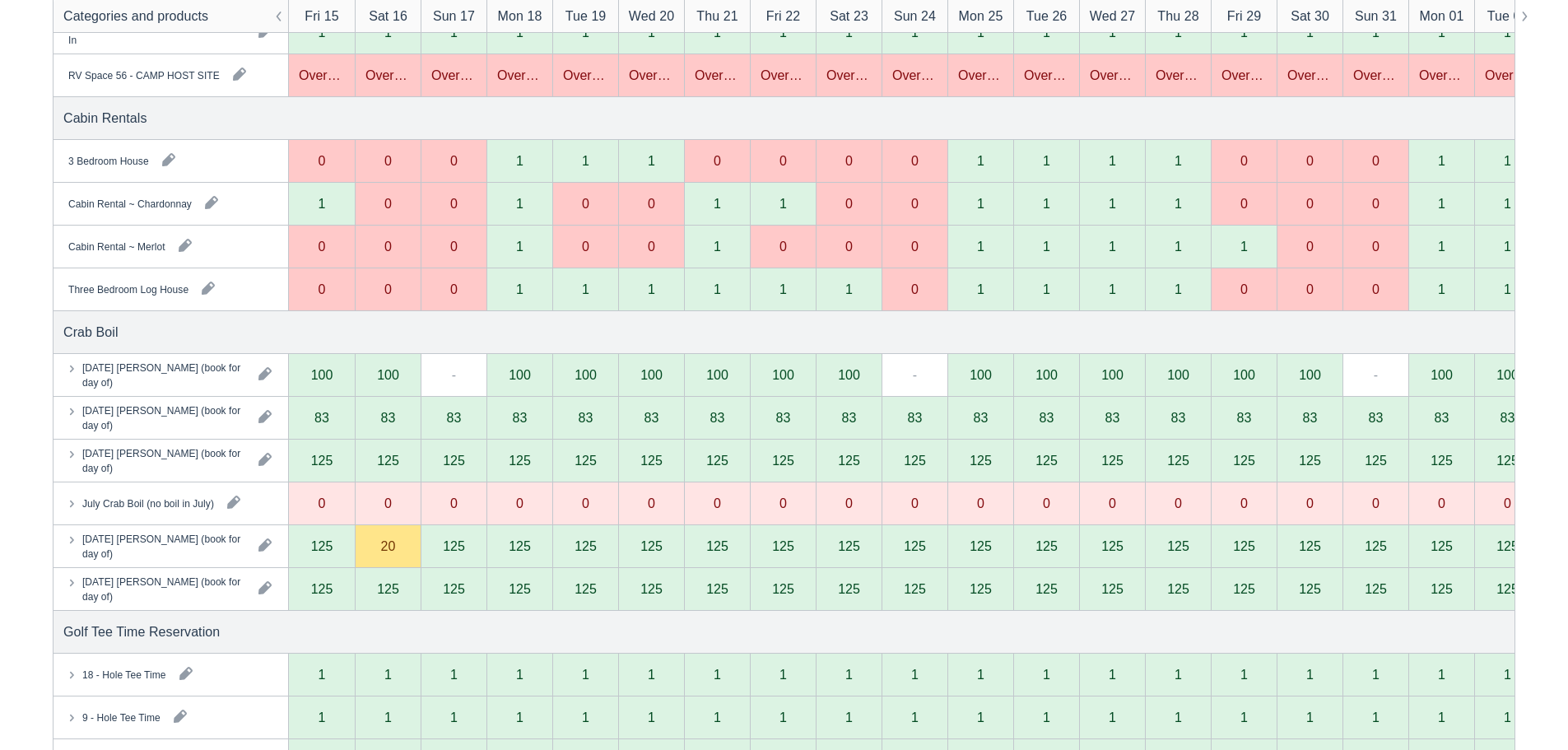
click at [366, 554] on div "20" at bounding box center [388, 546] width 66 height 43
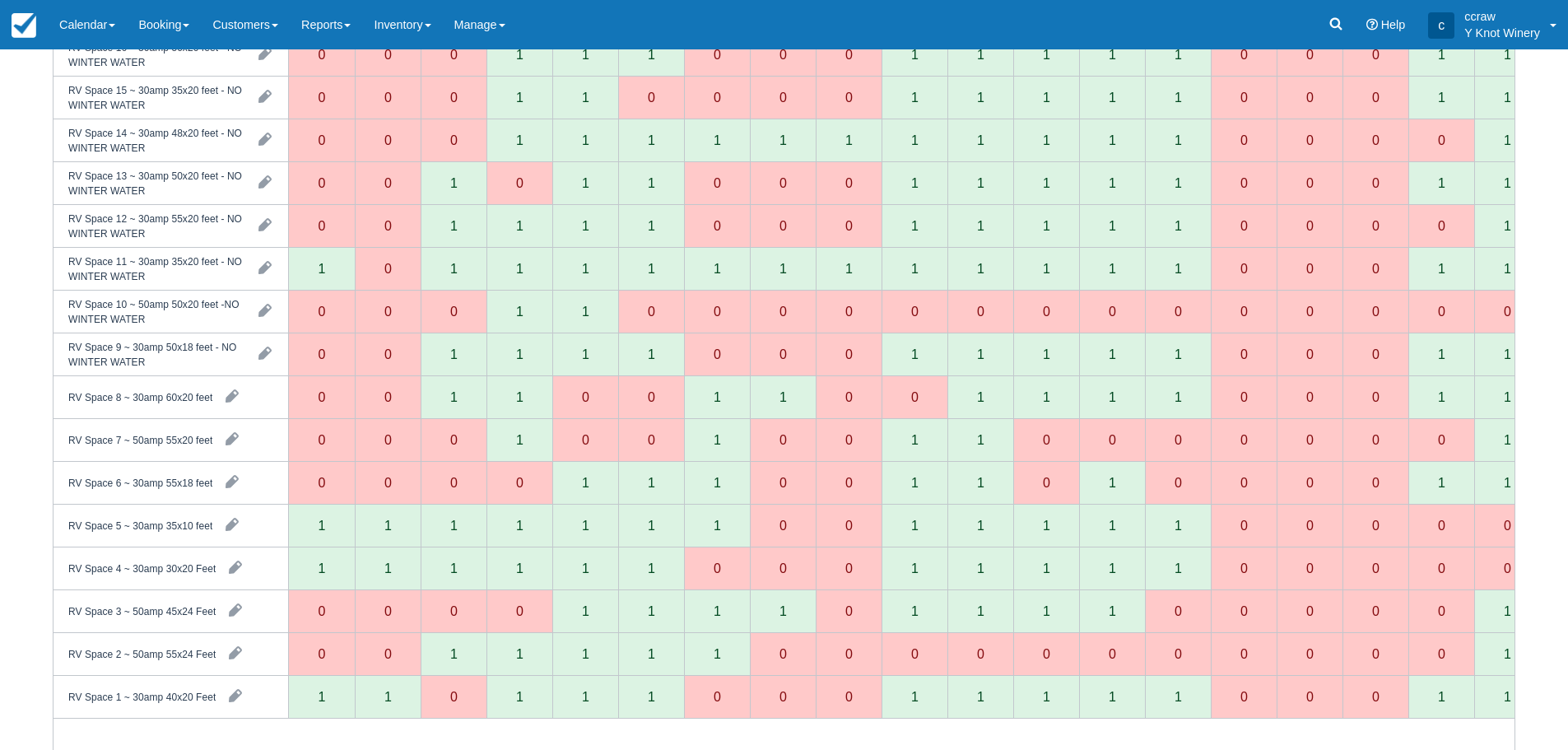
scroll to position [0, 0]
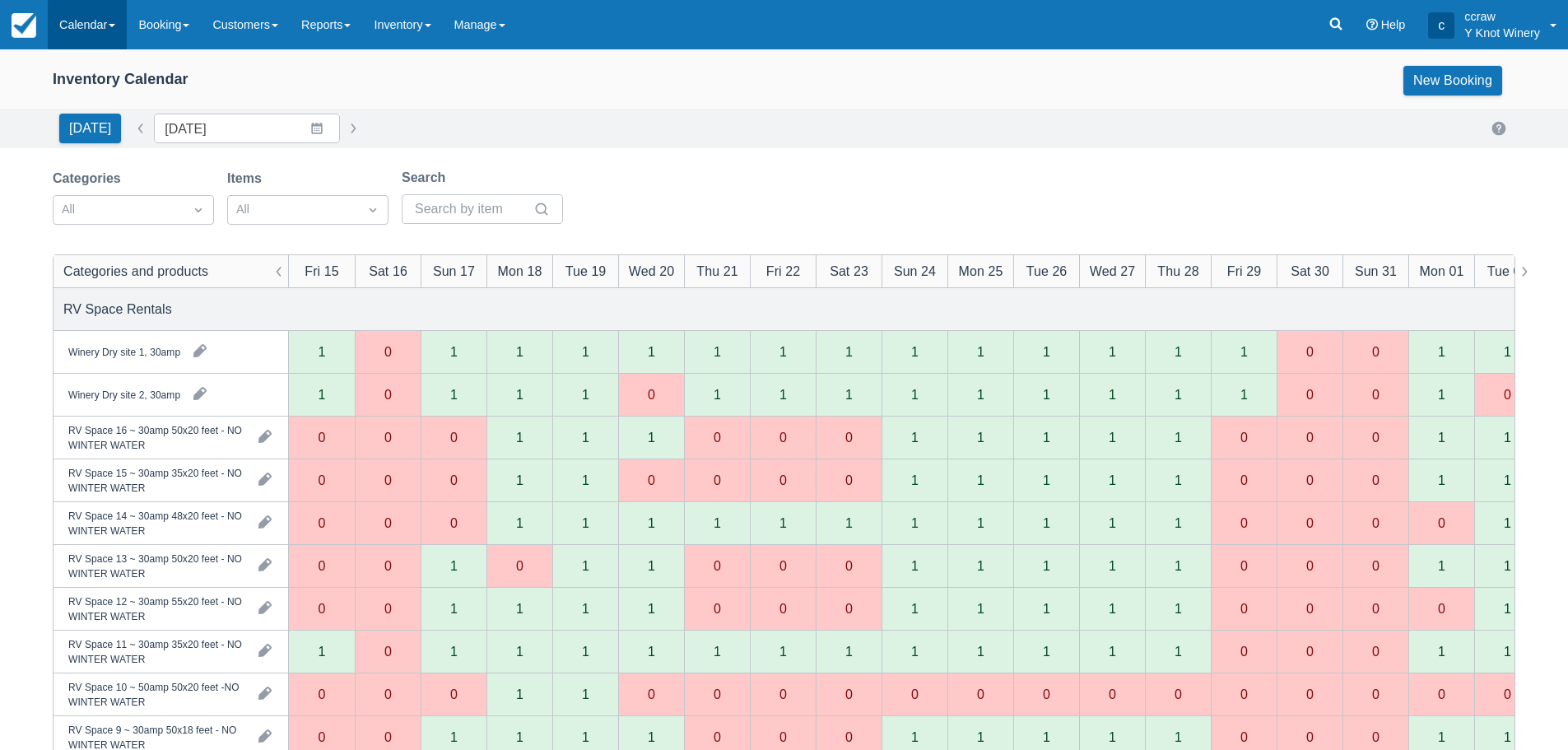
click at [116, 38] on link "Calendar" at bounding box center [87, 24] width 79 height 50
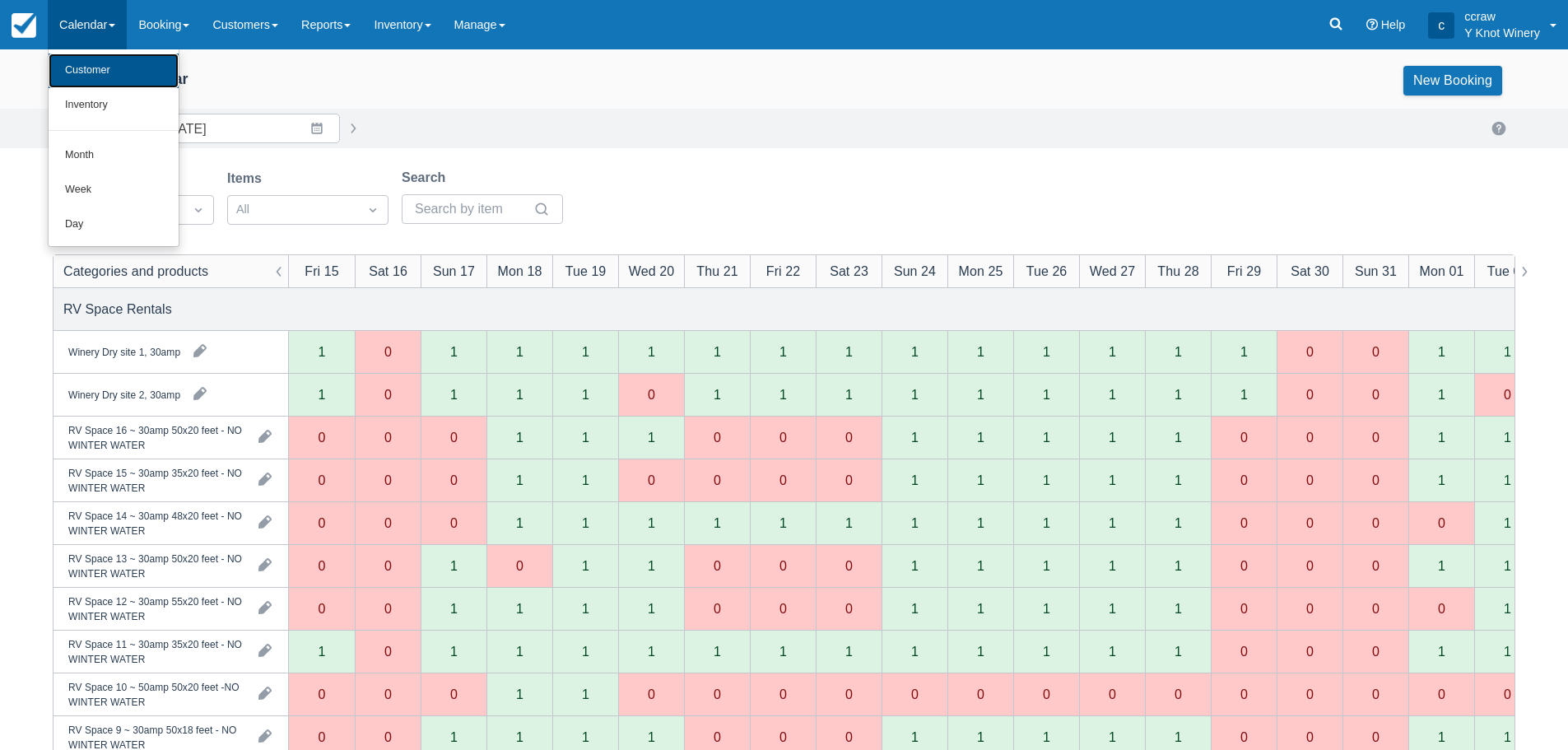
click at [111, 74] on link "Customer" at bounding box center [113, 70] width 130 height 35
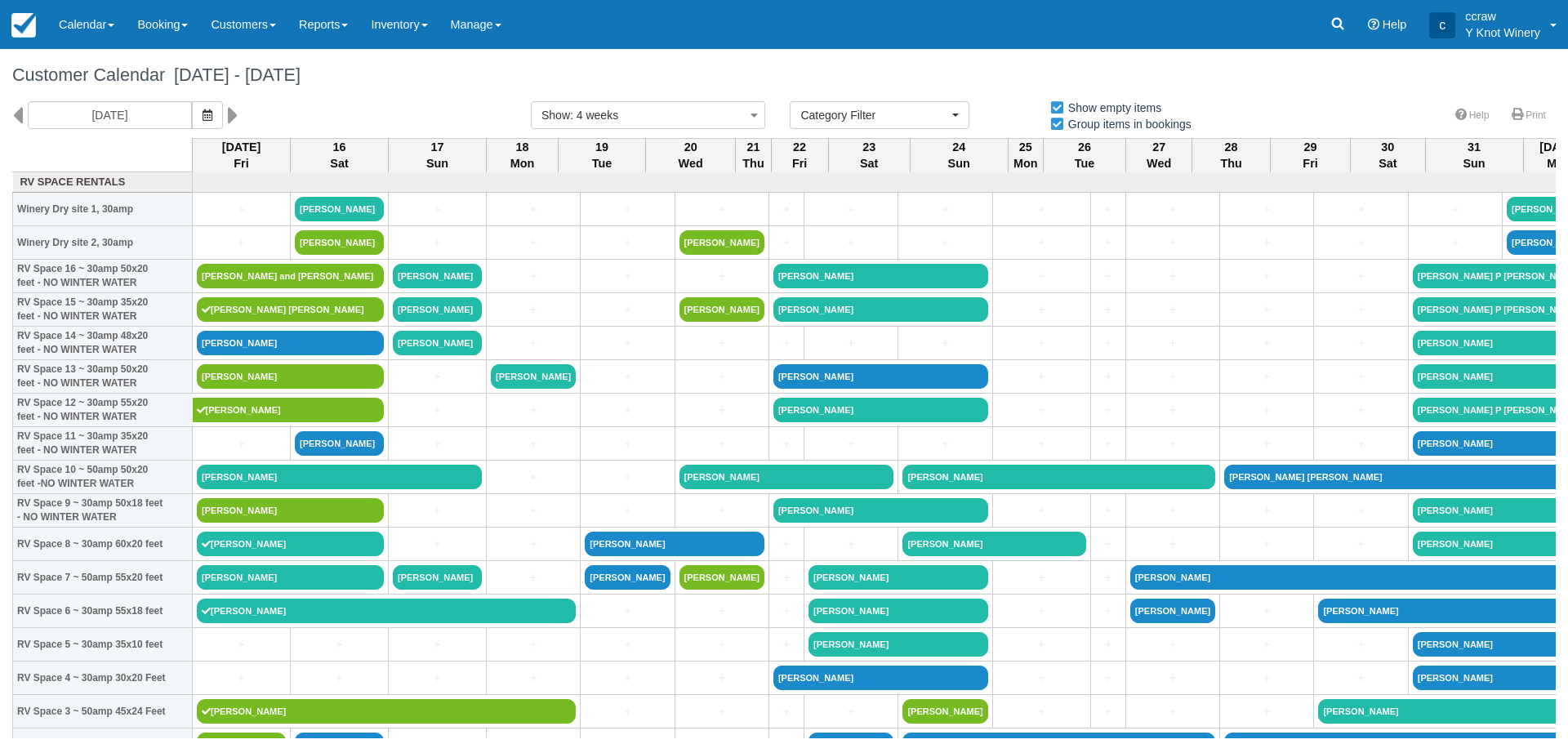
select select
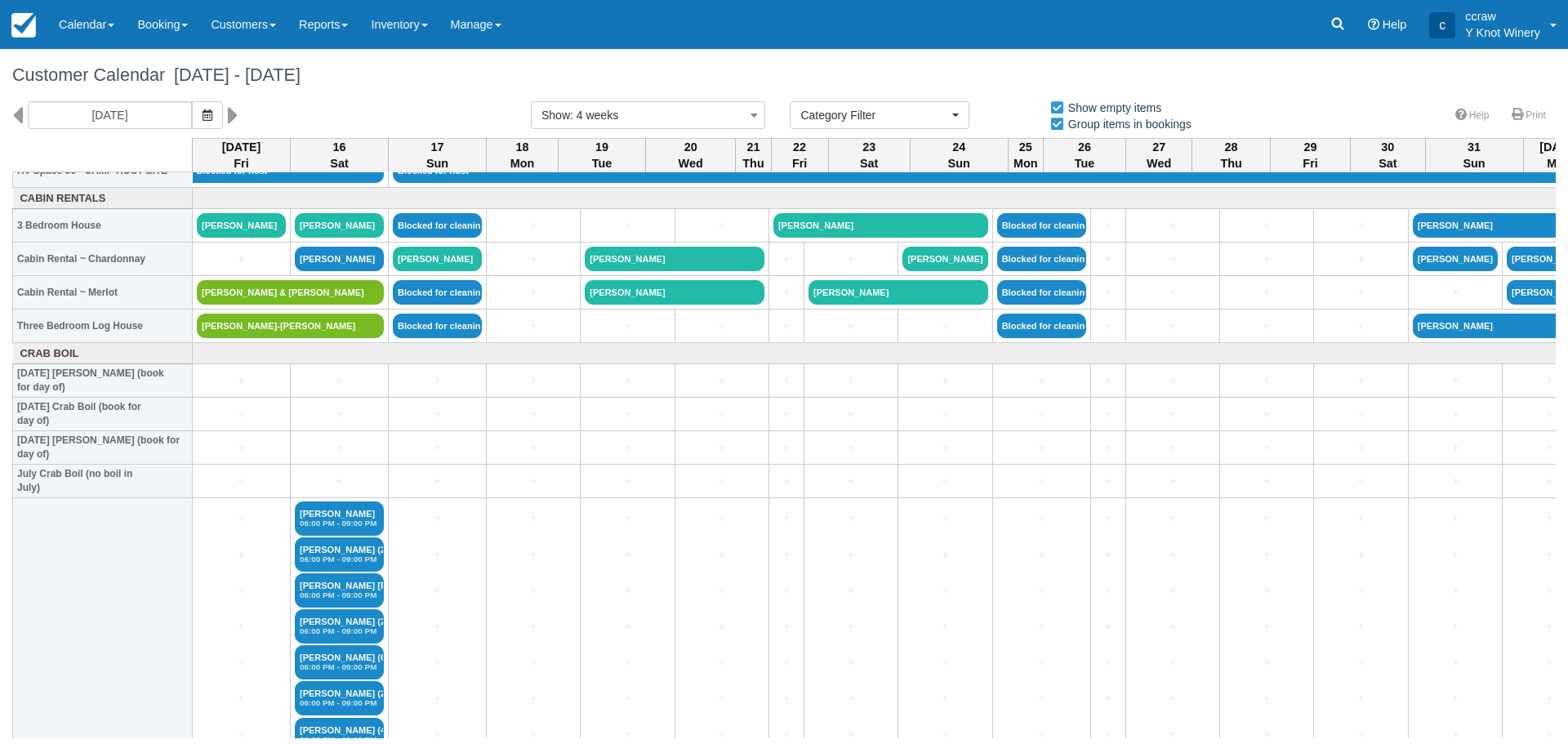
scroll to position [1797, 0]
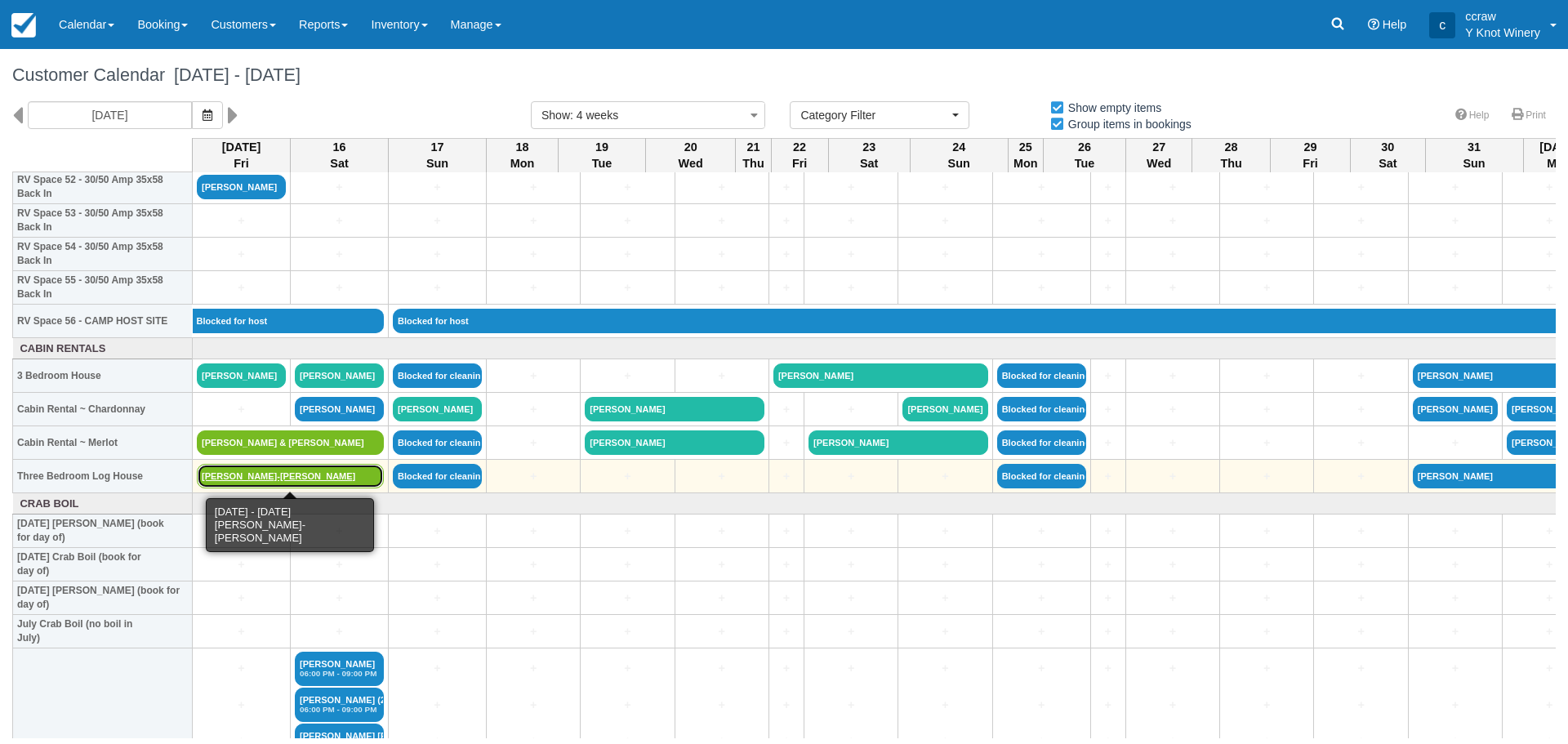
click at [237, 475] on link "Beverley Griffith-Carmen korsen" at bounding box center [290, 476] width 187 height 24
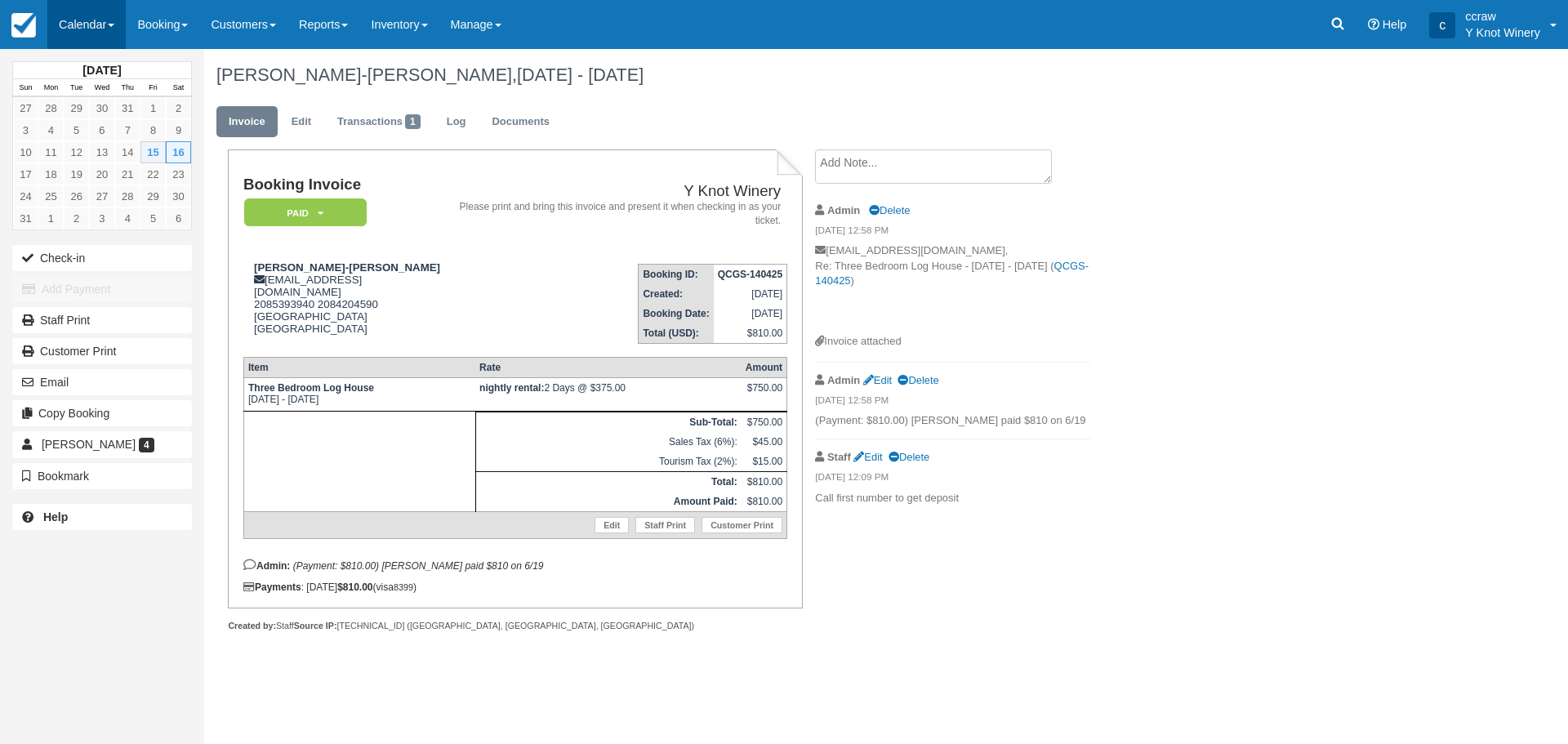
click at [66, 27] on link "Calendar" at bounding box center [86, 24] width 79 height 49
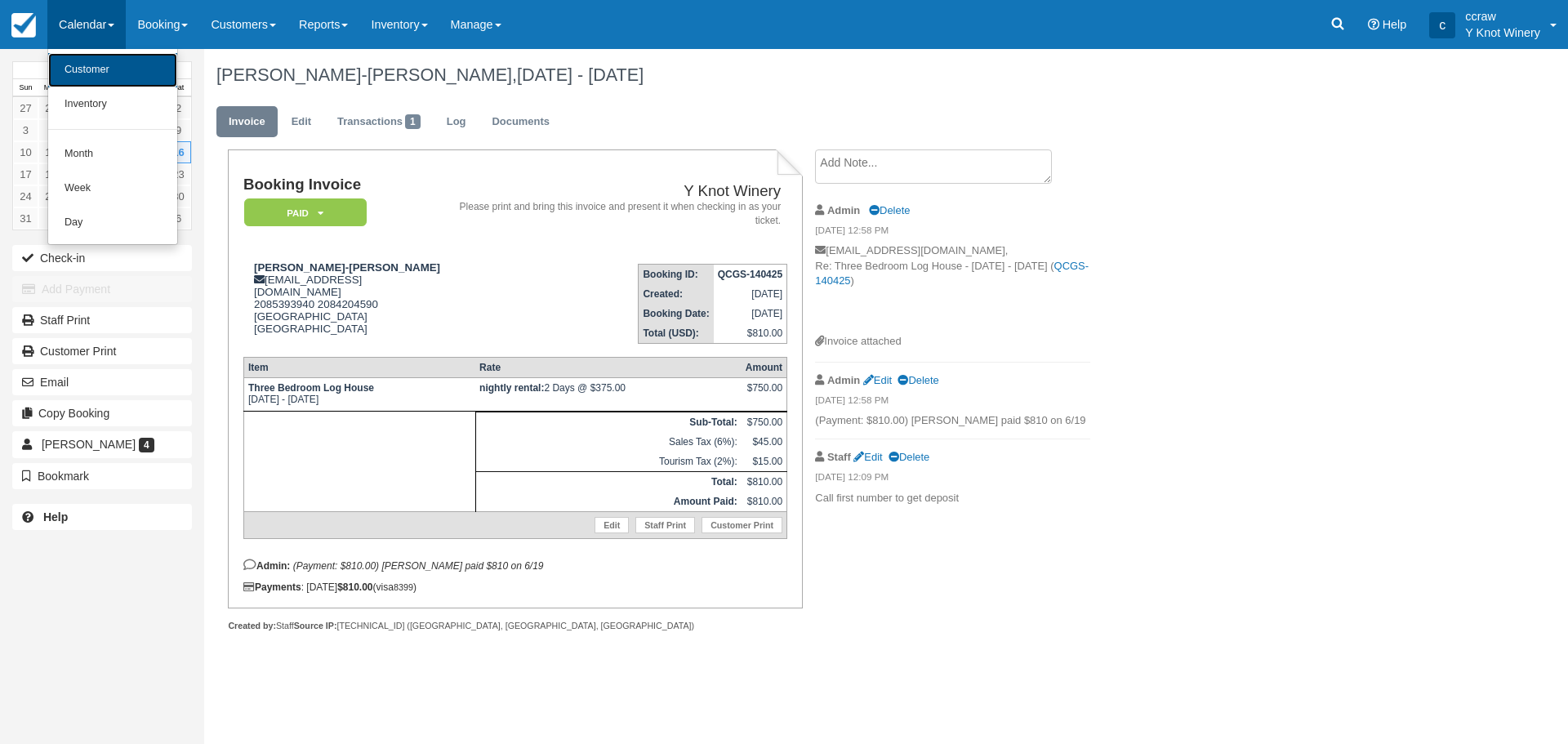
click at [80, 68] on link "Customer" at bounding box center [112, 69] width 129 height 34
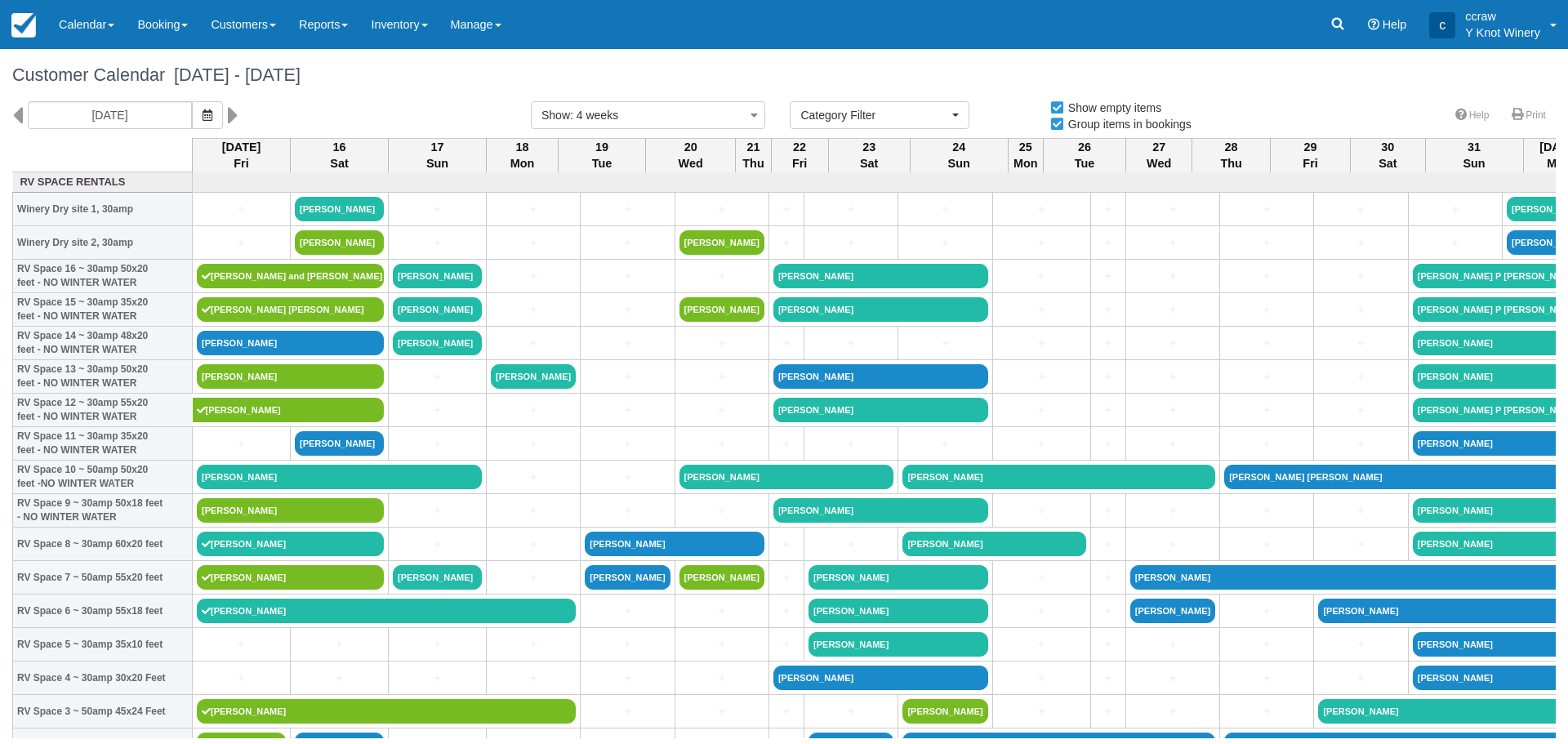
select select
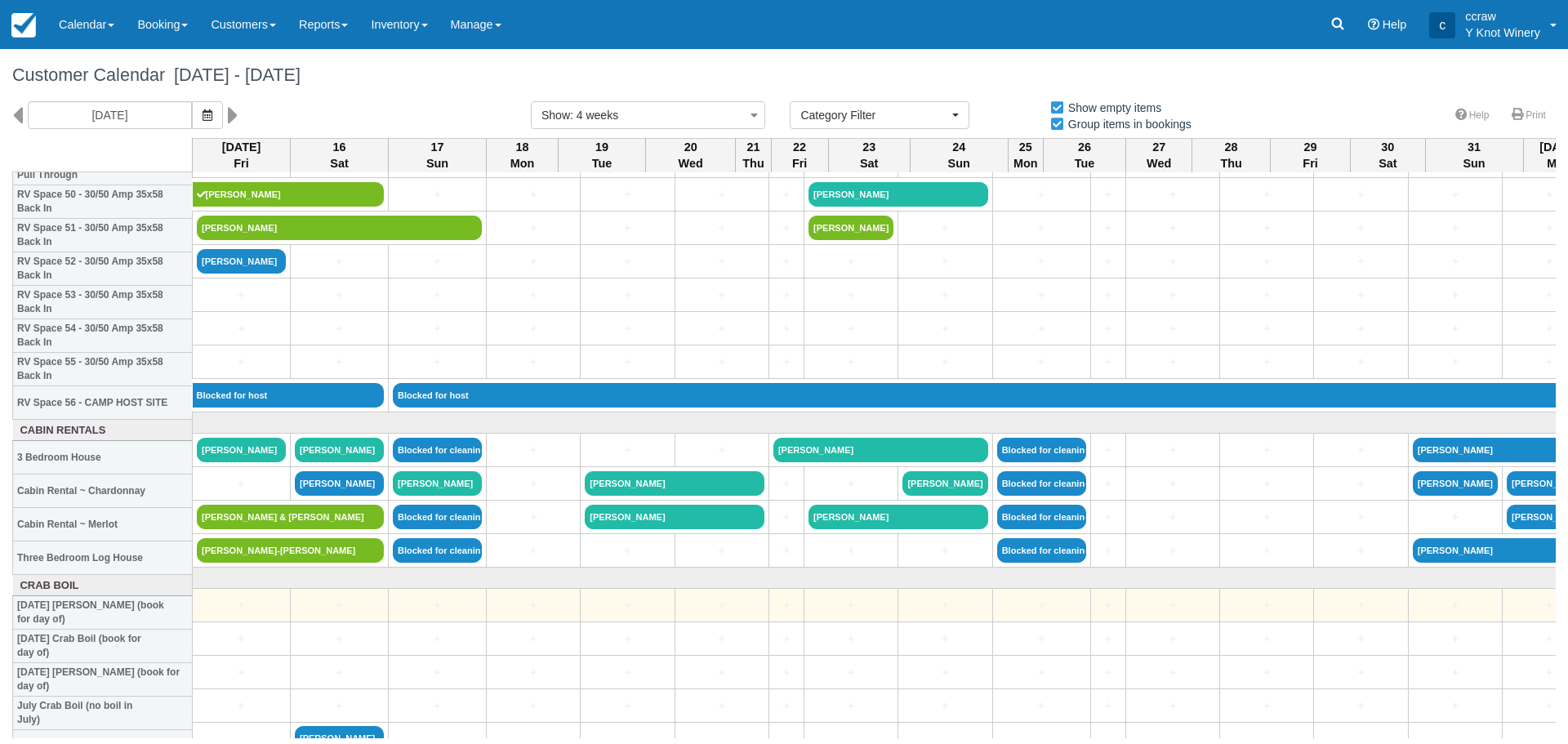
scroll to position [1715, 0]
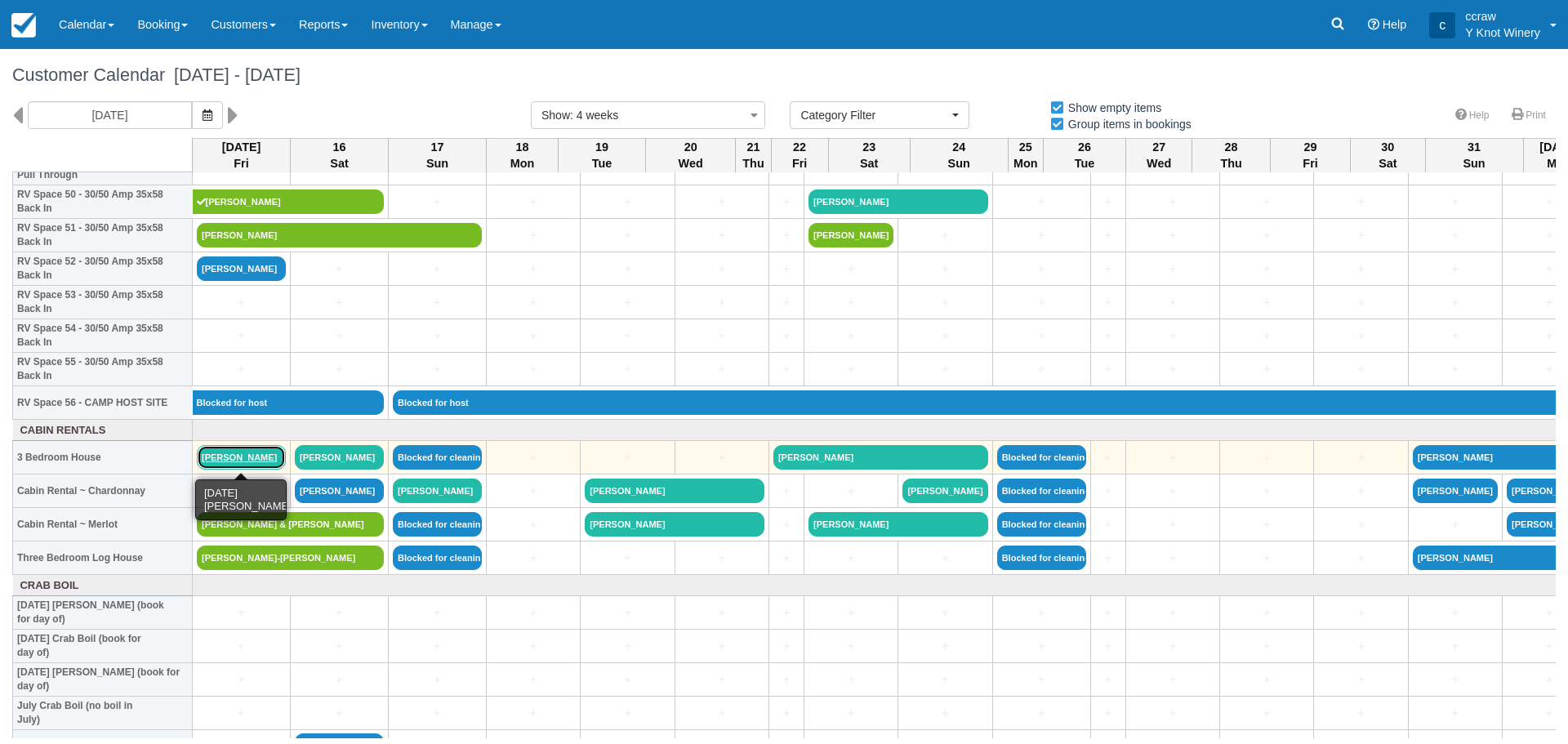
click at [225, 456] on link "[PERSON_NAME]" at bounding box center [241, 457] width 89 height 24
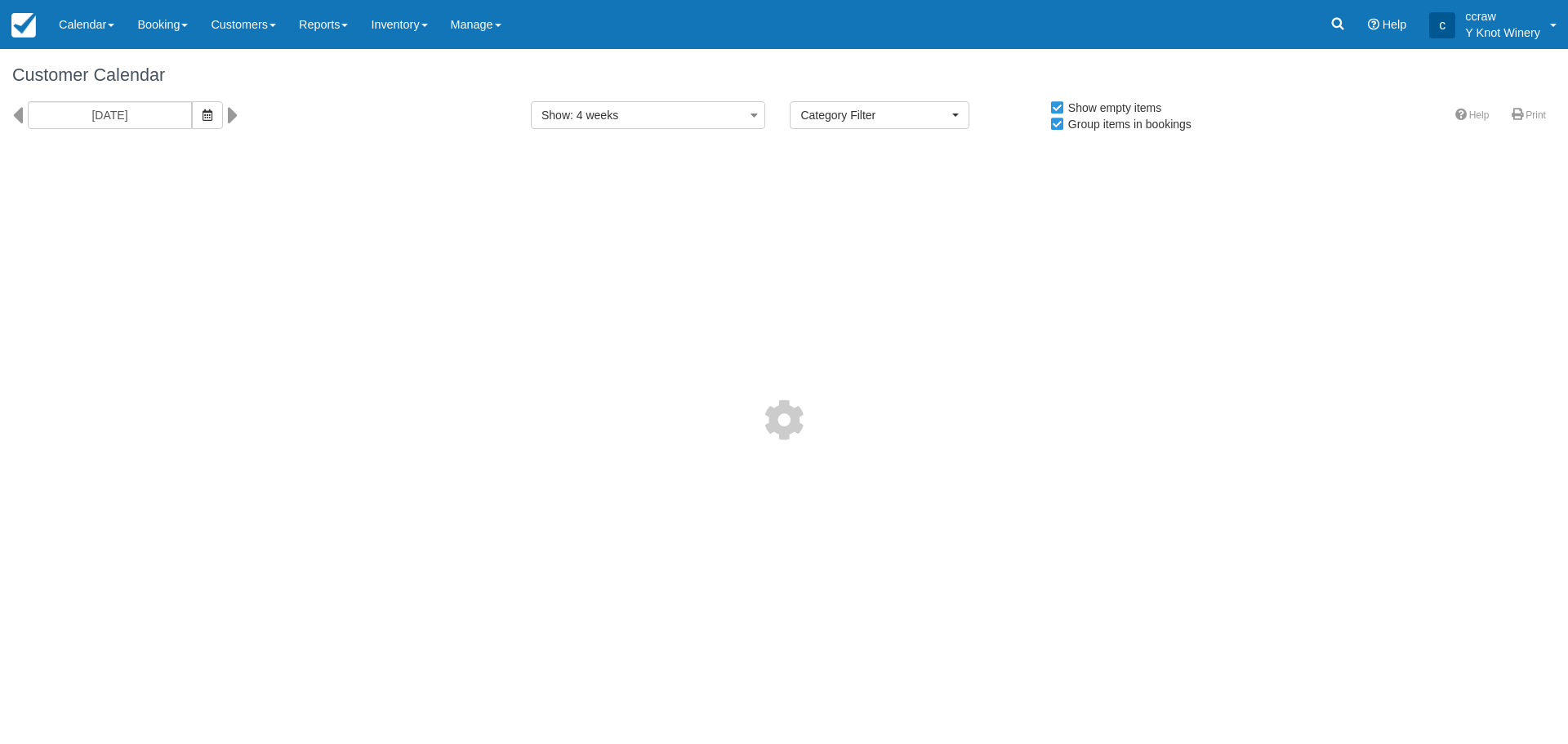
select select
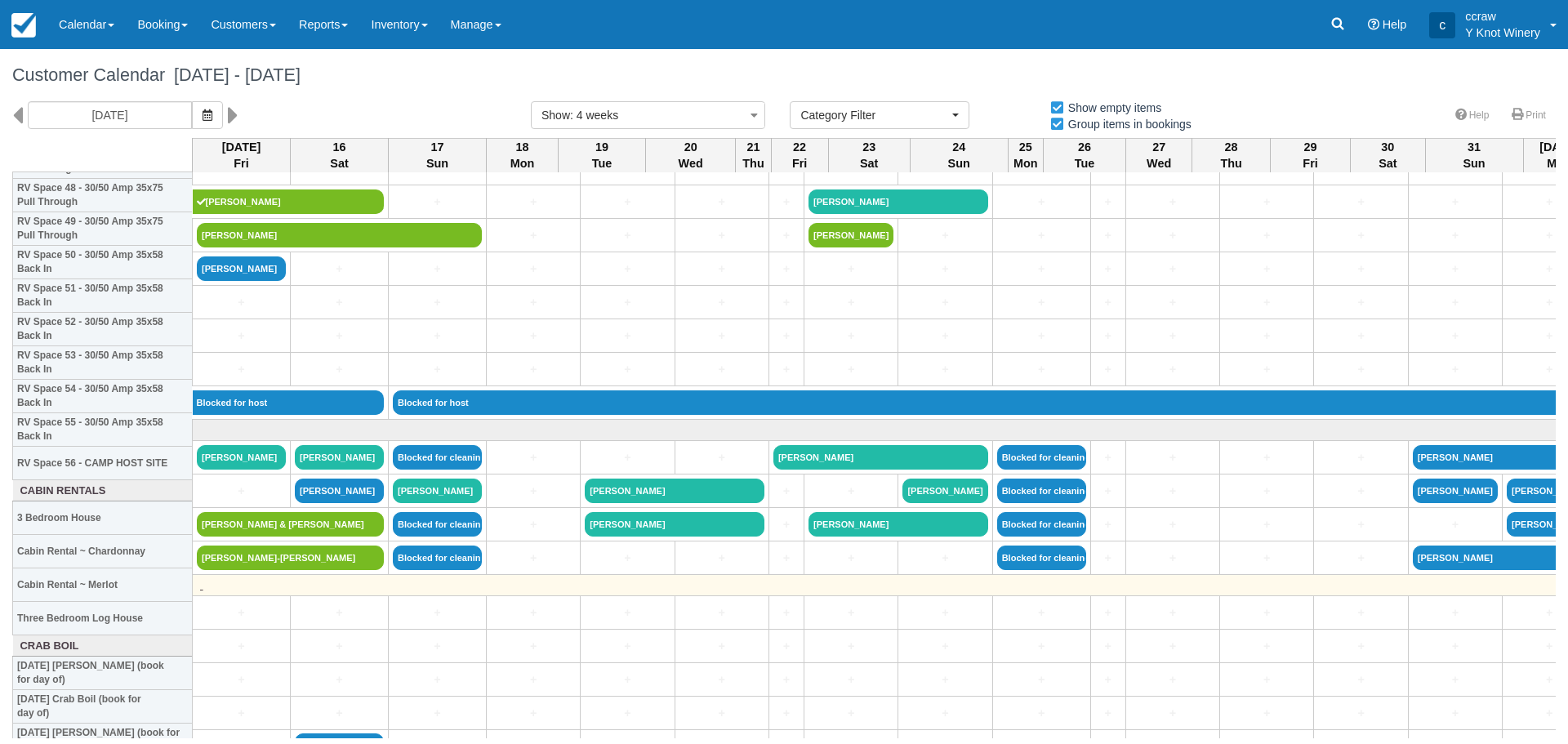
scroll to position [1470, 0]
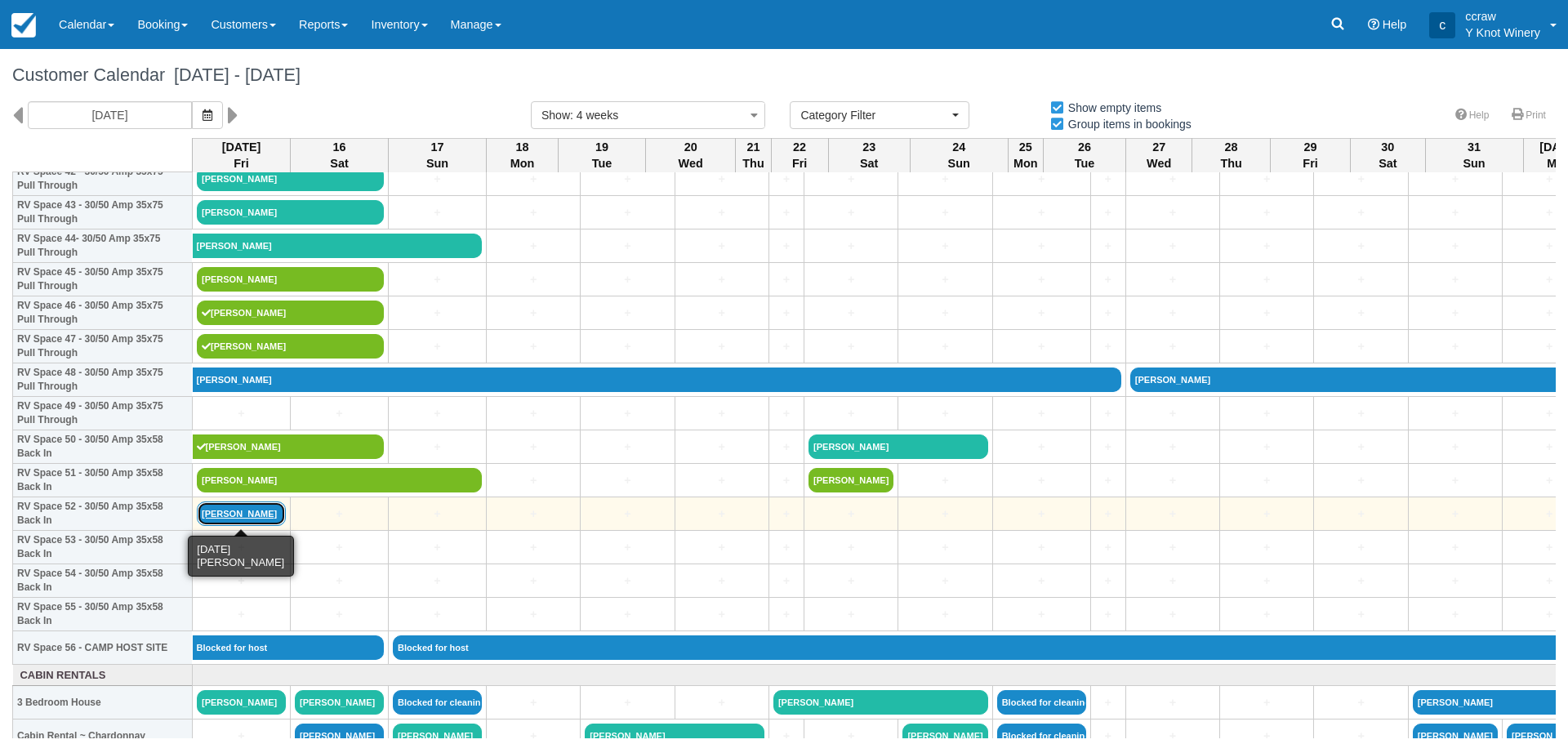
click at [237, 513] on link "[PERSON_NAME]" at bounding box center [241, 513] width 89 height 24
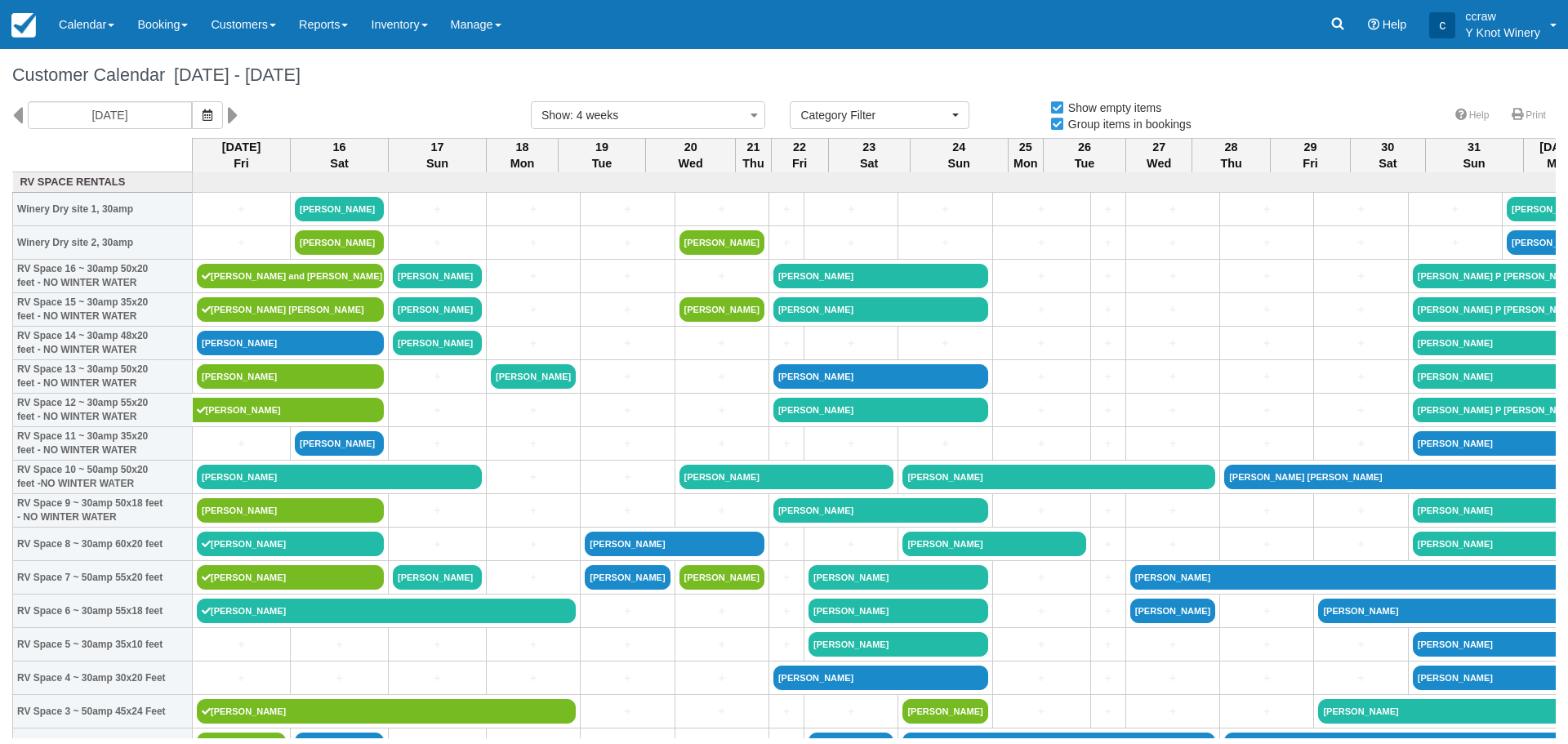
select select
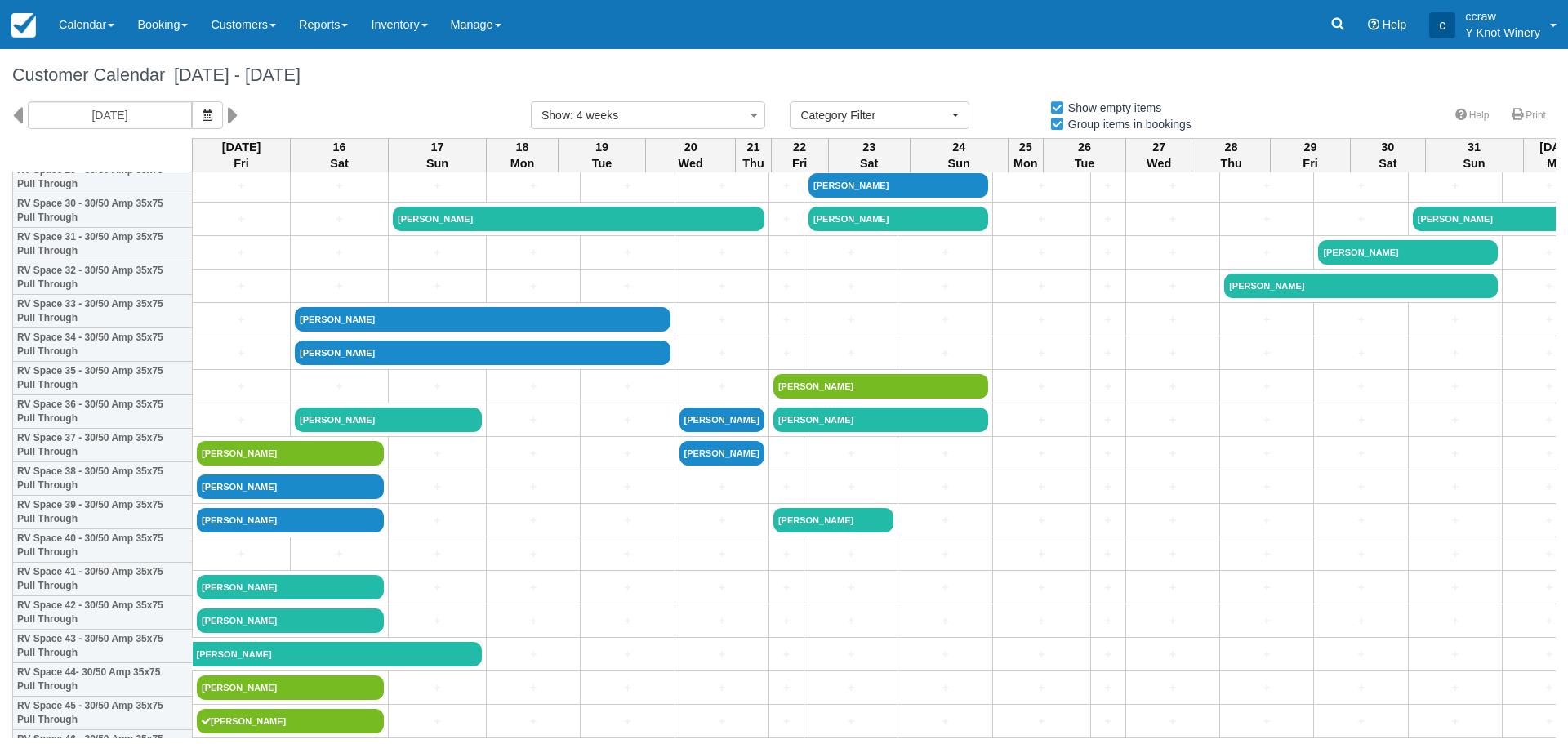
scroll to position [653, 0]
